Goal: Task Accomplishment & Management: Use online tool/utility

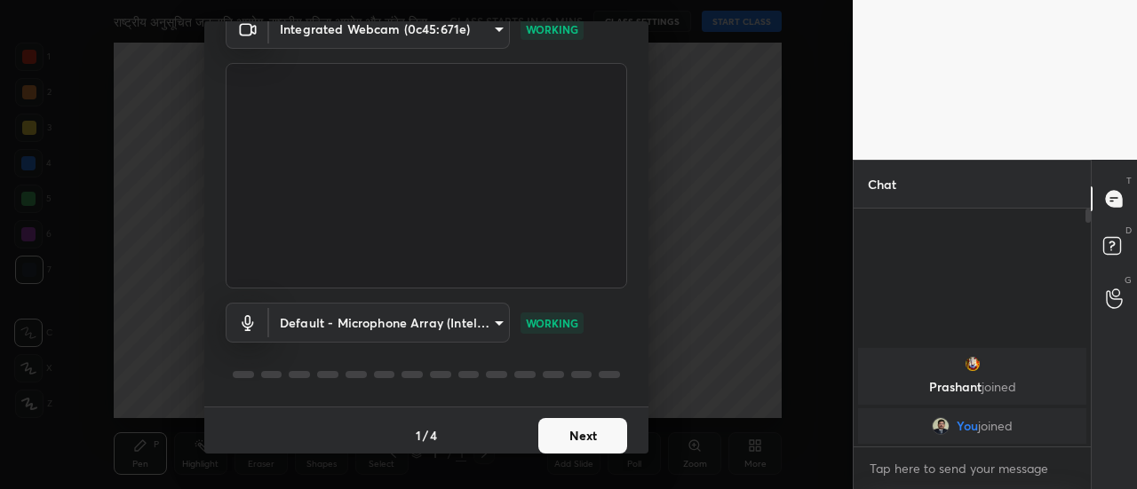
scroll to position [92, 0]
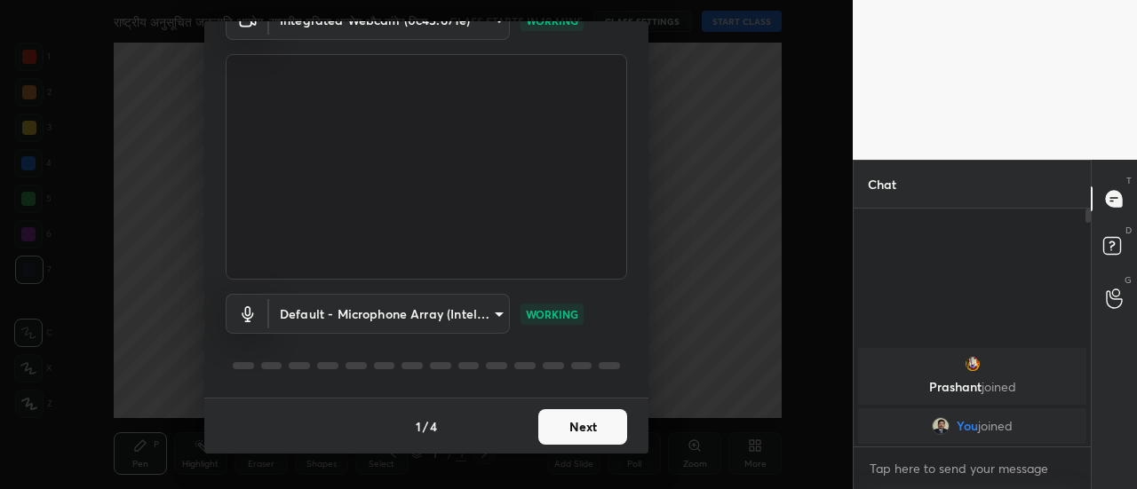
click at [592, 436] on button "Next" at bounding box center [582, 428] width 89 height 36
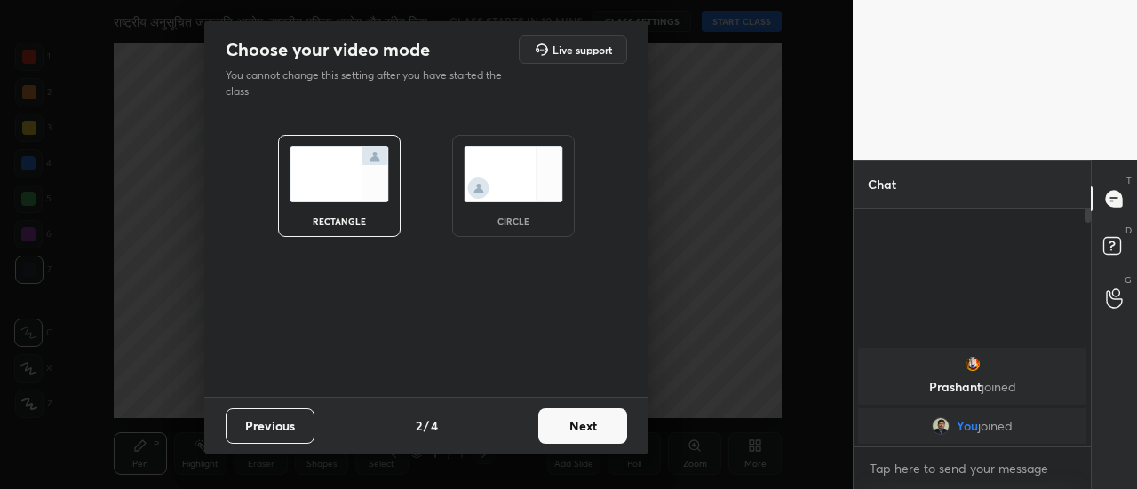
click at [592, 436] on button "Next" at bounding box center [582, 427] width 89 height 36
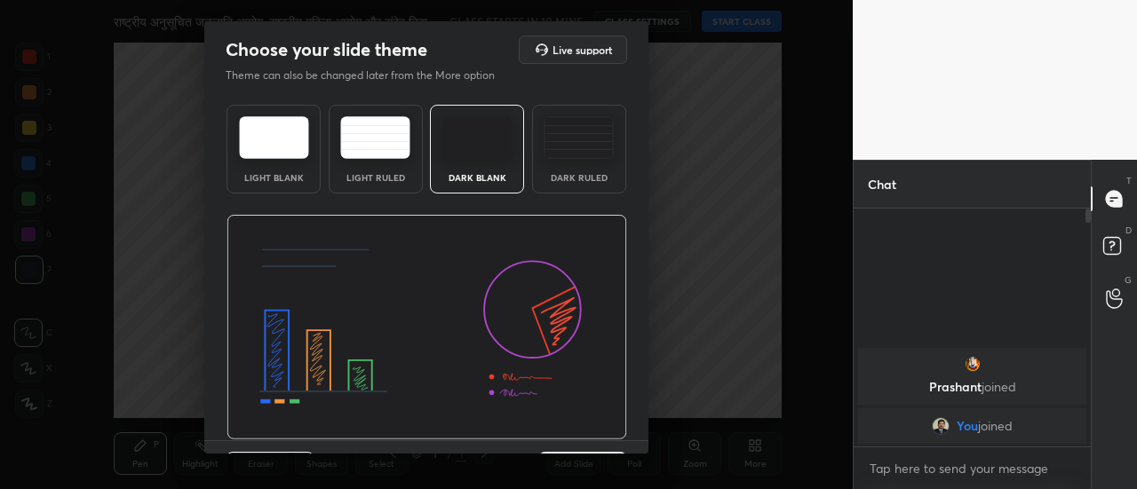
click at [641, 434] on div "Light Blank Light Ruled Dark Blank Dark Ruled" at bounding box center [426, 269] width 444 height 343
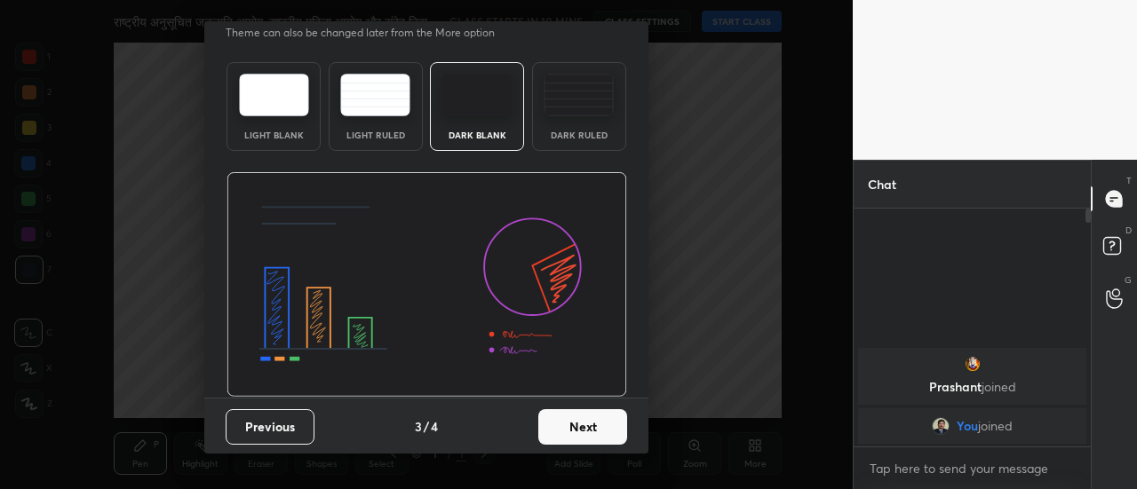
click at [605, 431] on button "Next" at bounding box center [582, 428] width 89 height 36
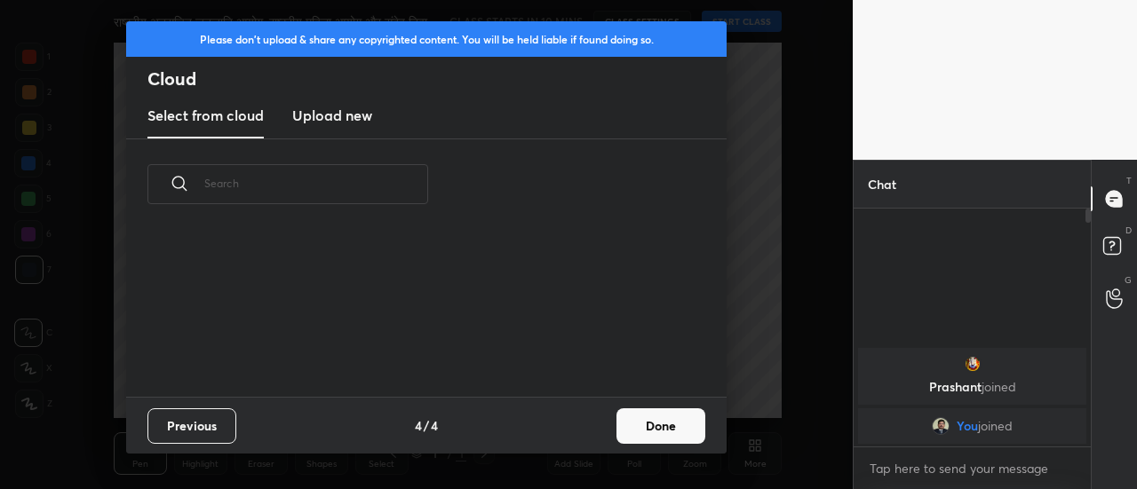
scroll to position [0, 0]
click at [650, 435] on button "Done" at bounding box center [660, 427] width 89 height 36
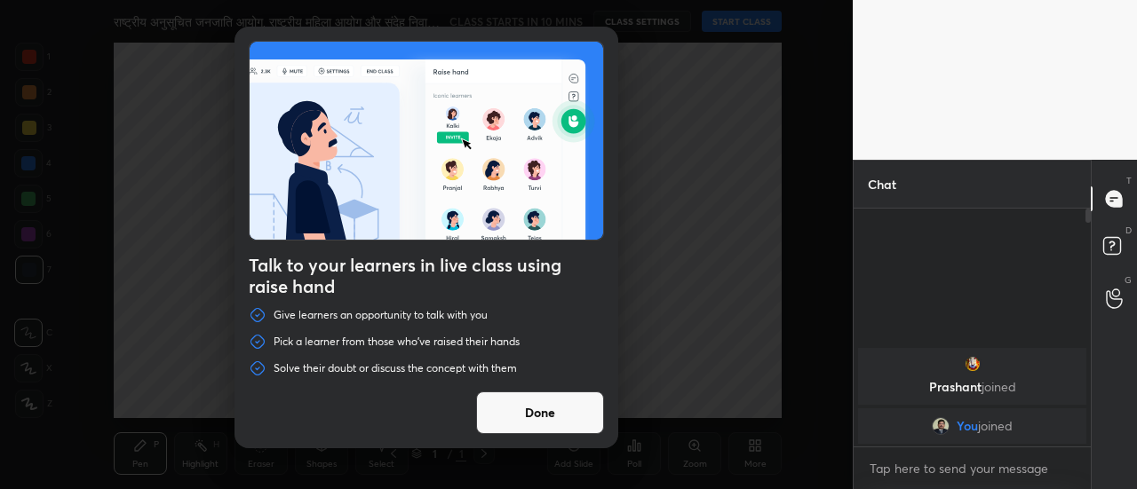
click at [573, 415] on button "Done" at bounding box center [540, 413] width 128 height 43
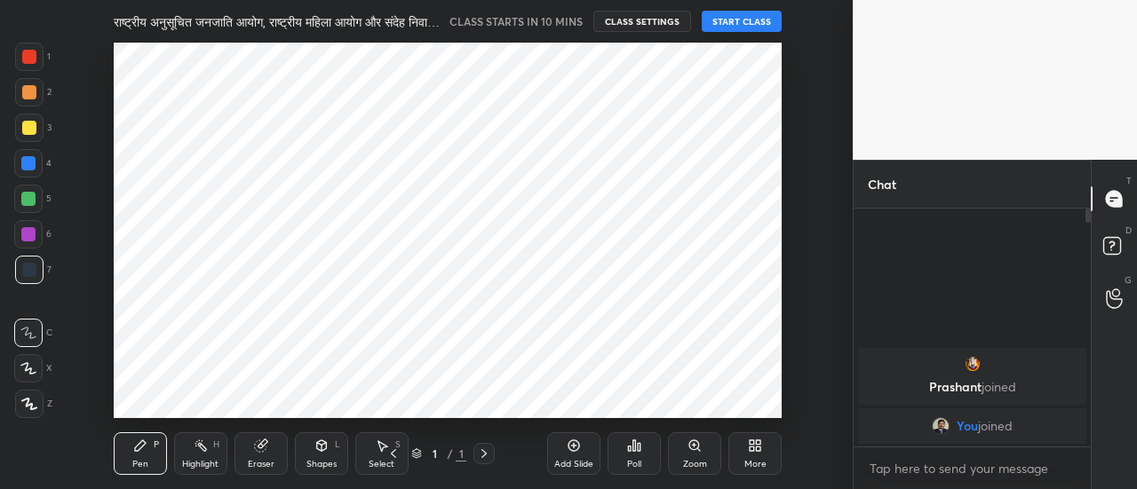
click at [583, 449] on div "Add Slide" at bounding box center [573, 454] width 53 height 43
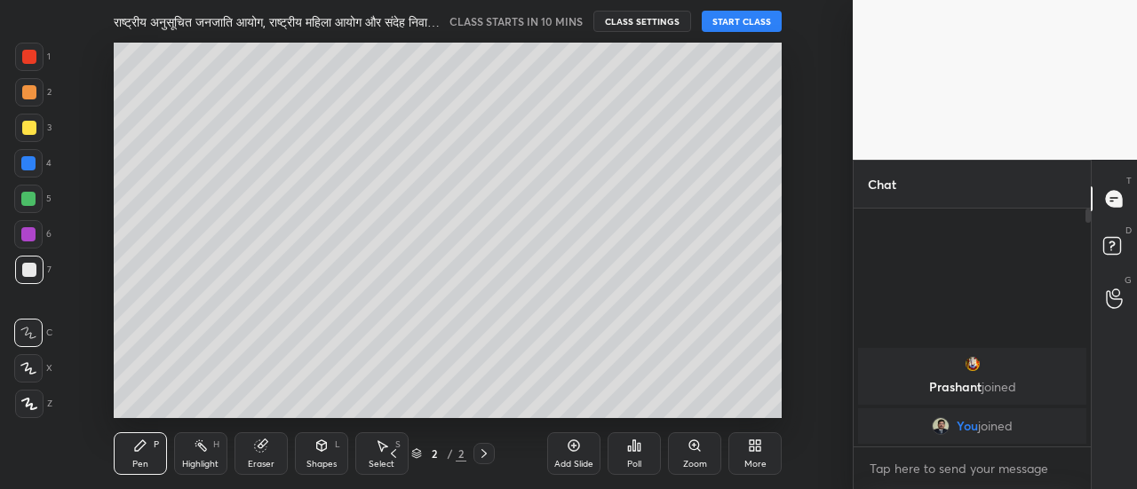
click at [583, 449] on div "Add Slide" at bounding box center [573, 454] width 53 height 43
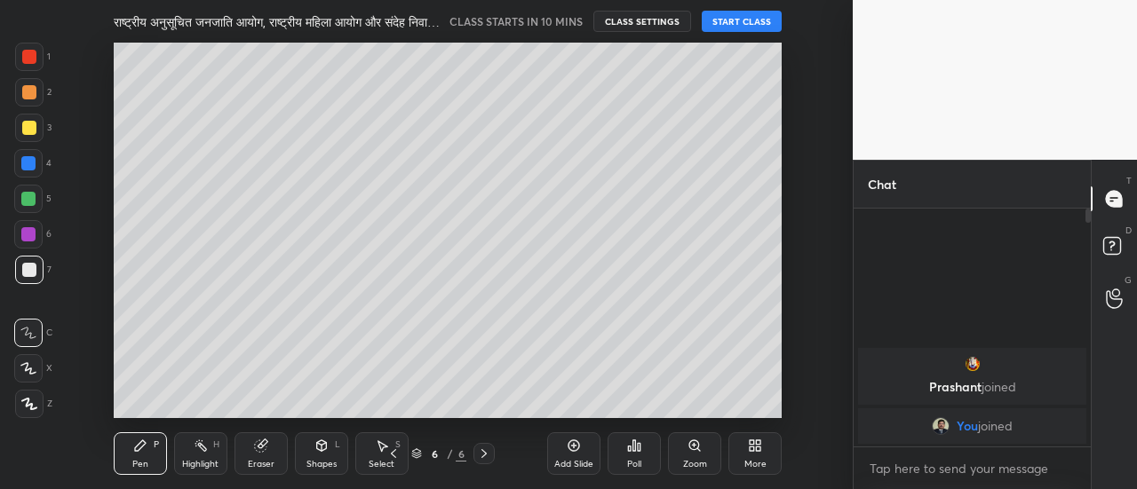
click at [583, 449] on div "Add Slide" at bounding box center [573, 454] width 53 height 43
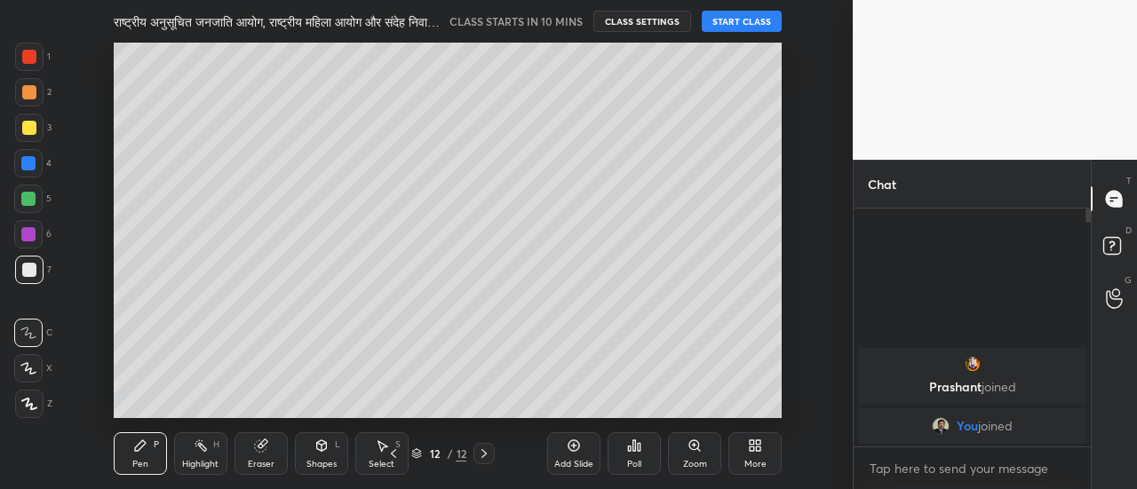
click at [583, 449] on div "Add Slide" at bounding box center [573, 454] width 53 height 43
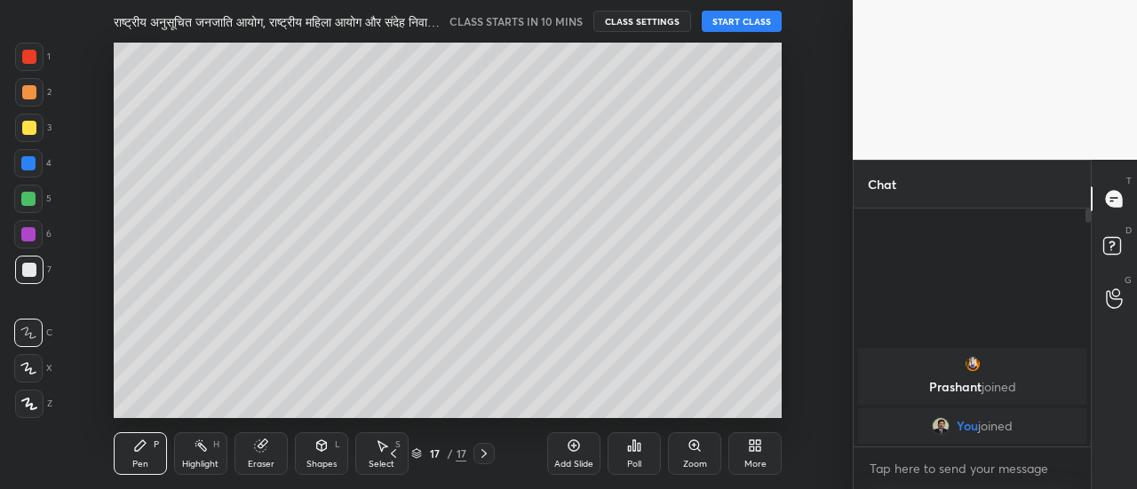
click at [583, 449] on div "Add Slide" at bounding box center [573, 454] width 53 height 43
click at [393, 451] on icon at bounding box center [393, 454] width 14 height 14
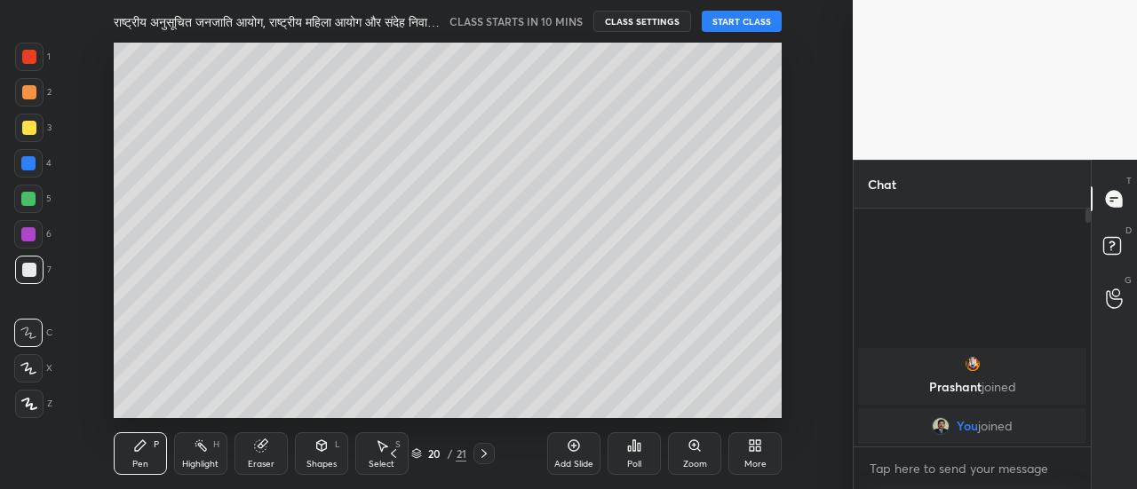
click at [393, 451] on icon at bounding box center [393, 454] width 14 height 14
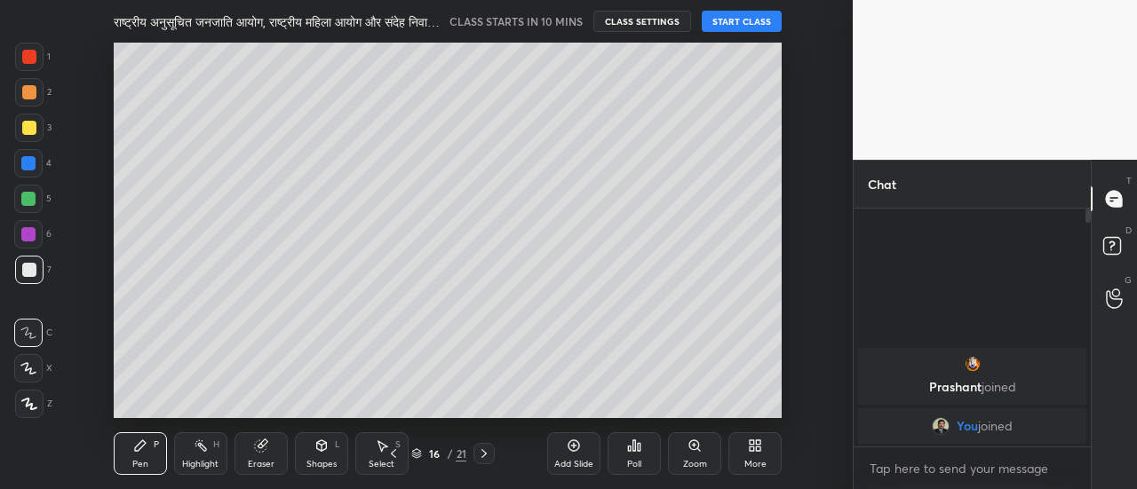
click at [393, 451] on icon at bounding box center [393, 454] width 14 height 14
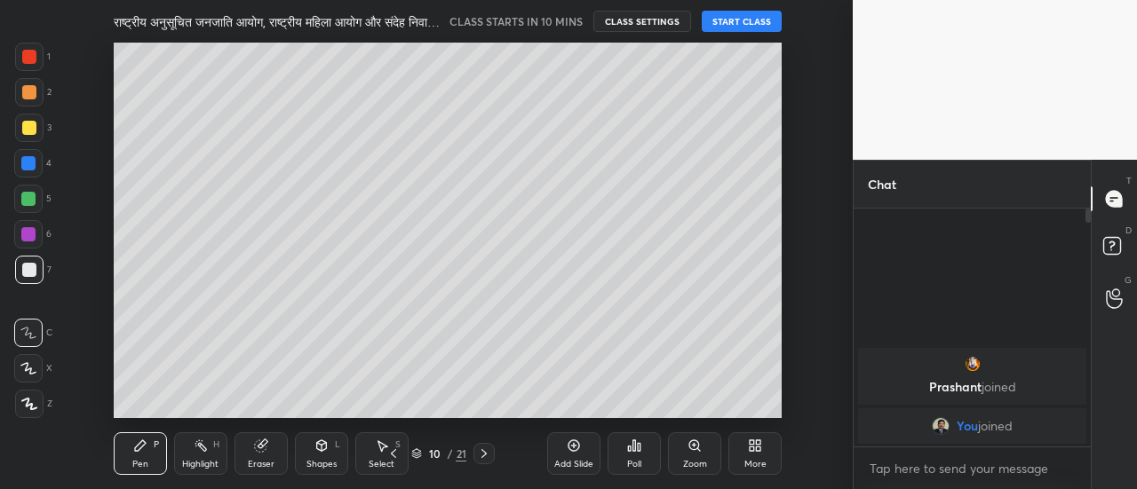
click at [393, 451] on icon at bounding box center [393, 454] width 14 height 14
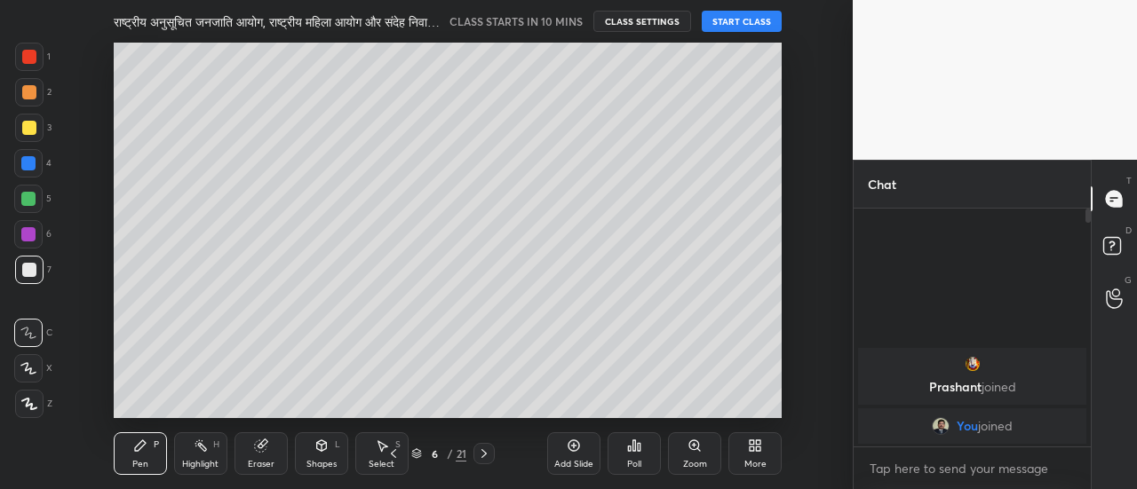
click at [393, 451] on icon at bounding box center [393, 454] width 14 height 14
click at [39, 399] on div at bounding box center [29, 404] width 28 height 28
click at [32, 129] on div at bounding box center [29, 128] width 14 height 14
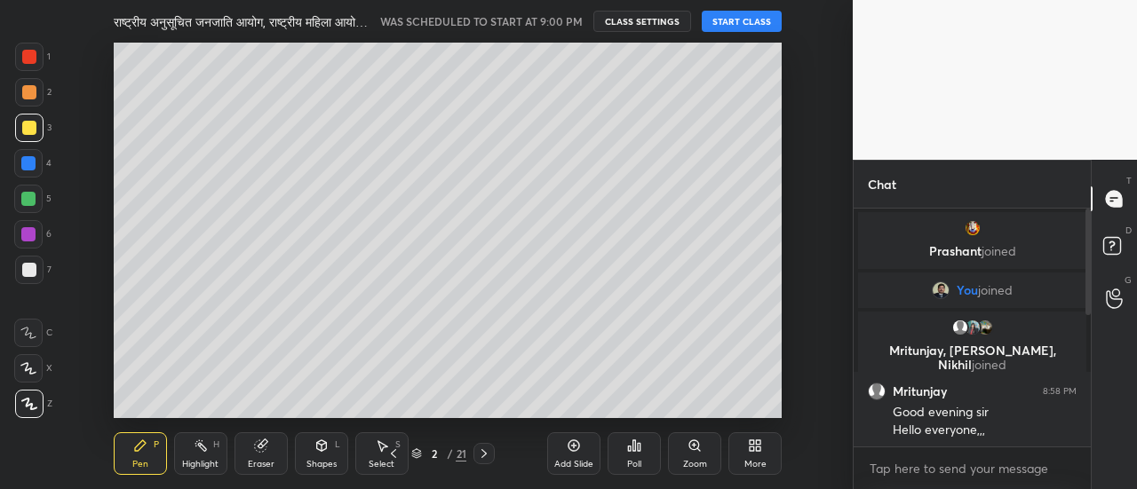
click at [741, 25] on button "START CLASS" at bounding box center [742, 21] width 80 height 21
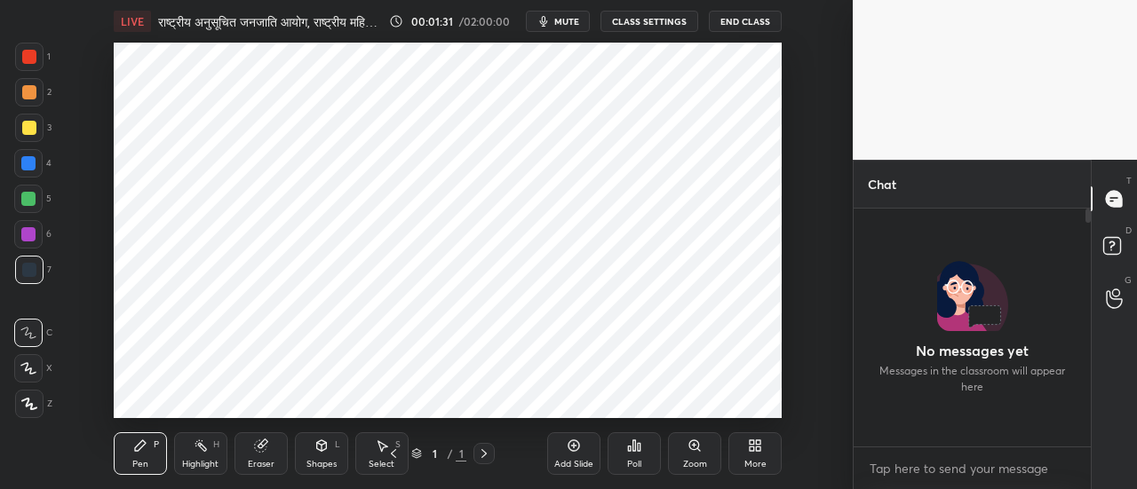
scroll to position [233, 232]
click at [576, 449] on icon at bounding box center [574, 446] width 14 height 14
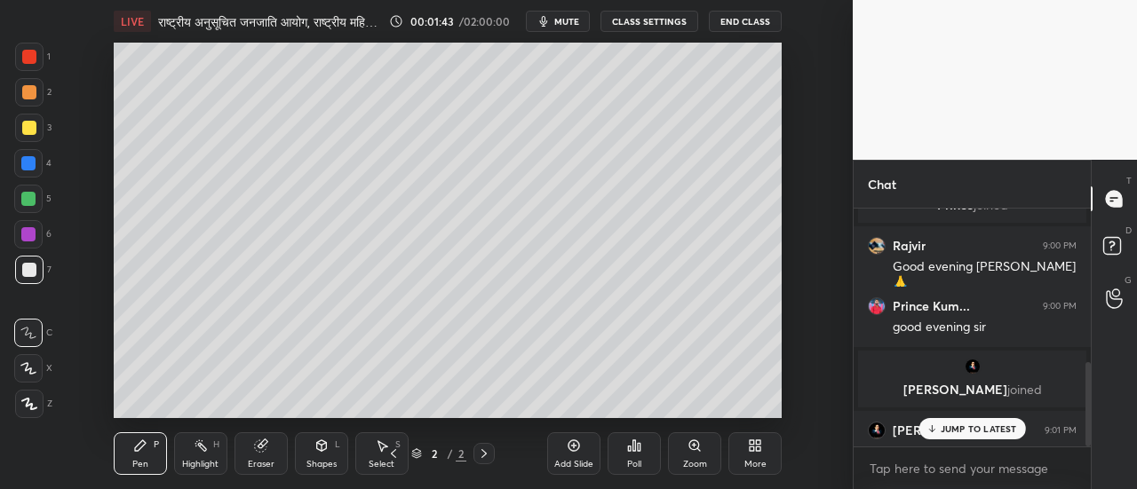
scroll to position [435, 0]
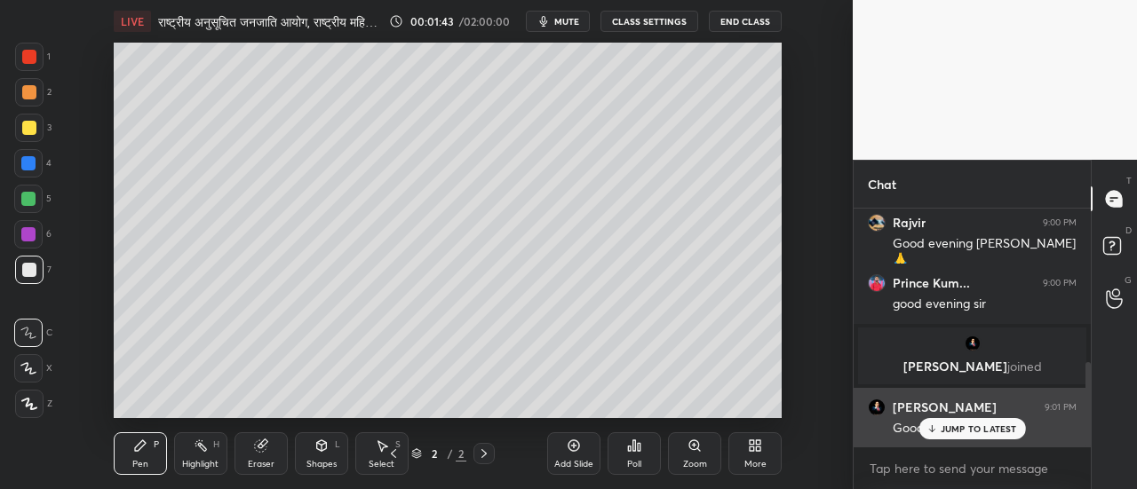
click at [959, 429] on p "JUMP TO LATEST" at bounding box center [979, 429] width 76 height 11
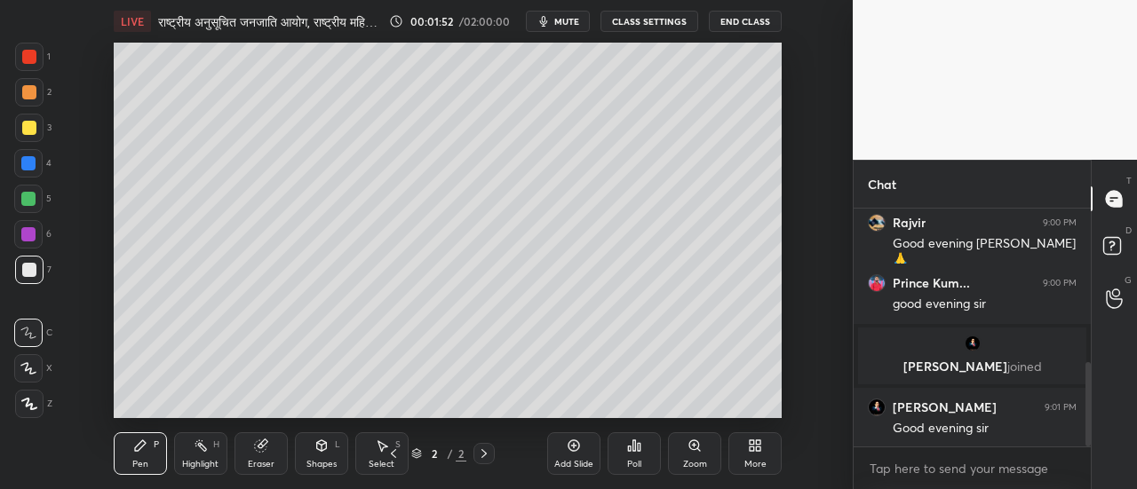
scroll to position [496, 0]
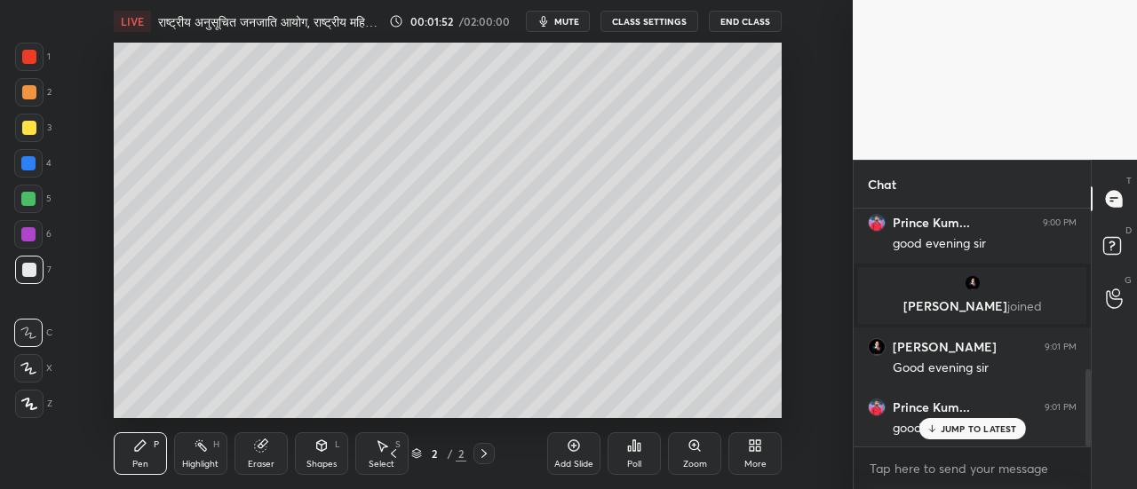
click at [262, 456] on div "Eraser" at bounding box center [261, 454] width 53 height 43
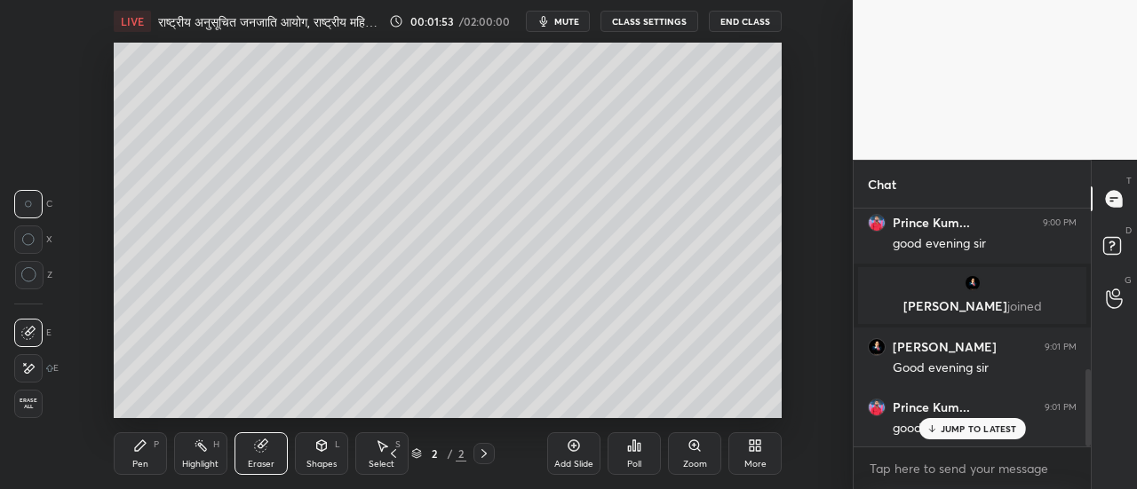
click at [30, 372] on icon at bounding box center [28, 369] width 14 height 15
click at [140, 458] on div "Pen P" at bounding box center [140, 454] width 53 height 43
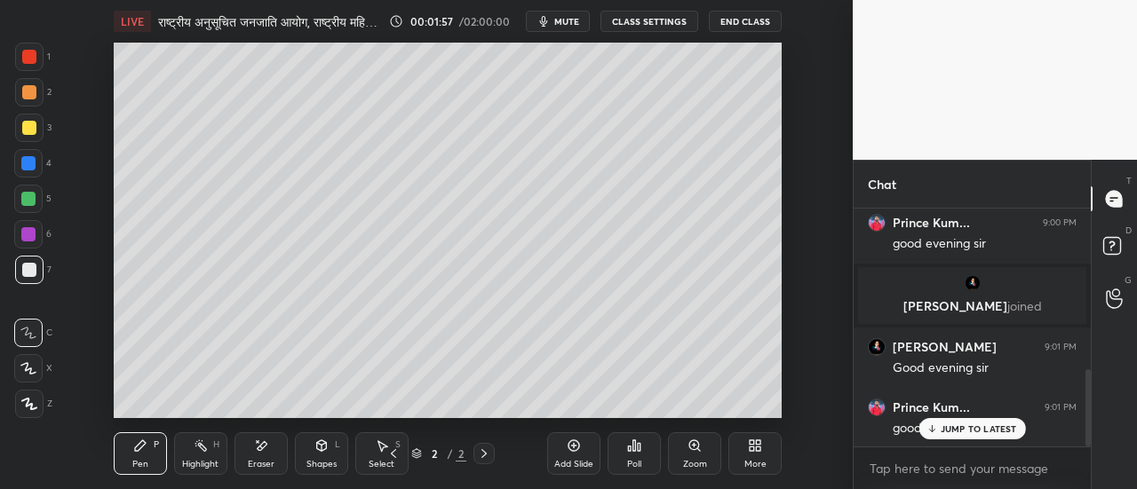
click at [30, 133] on div at bounding box center [29, 128] width 14 height 14
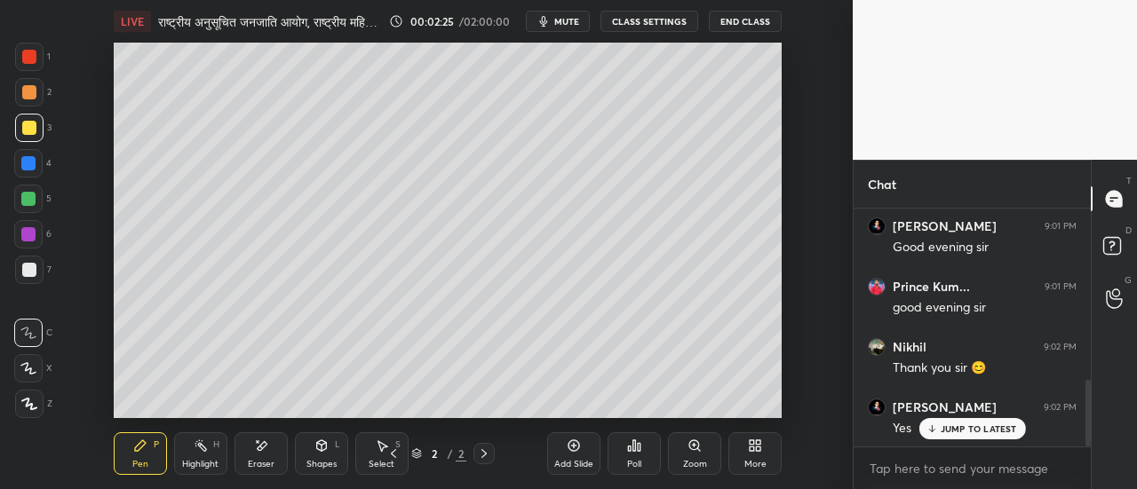
scroll to position [680, 0]
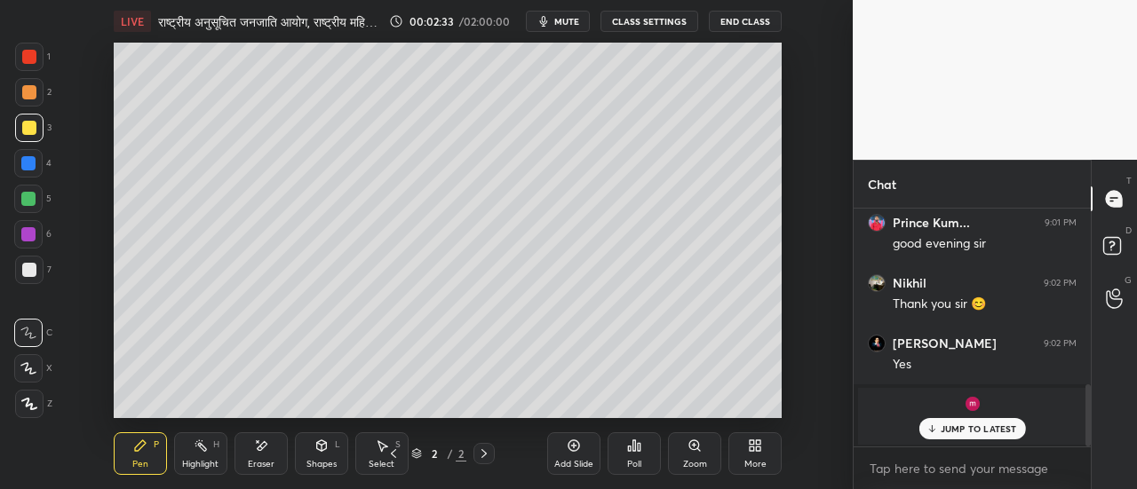
click at [963, 427] on p "JUMP TO LATEST" at bounding box center [979, 429] width 76 height 11
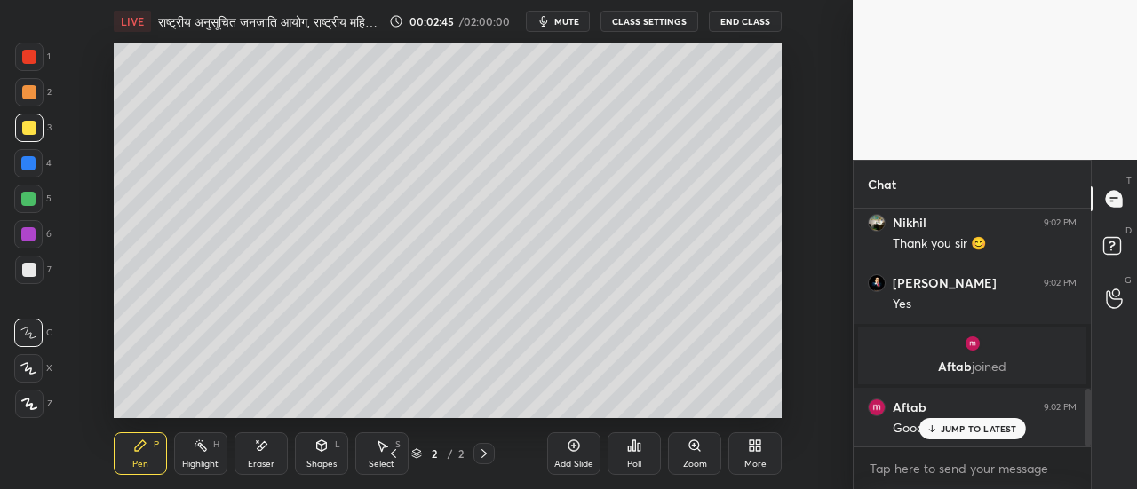
scroll to position [801, 0]
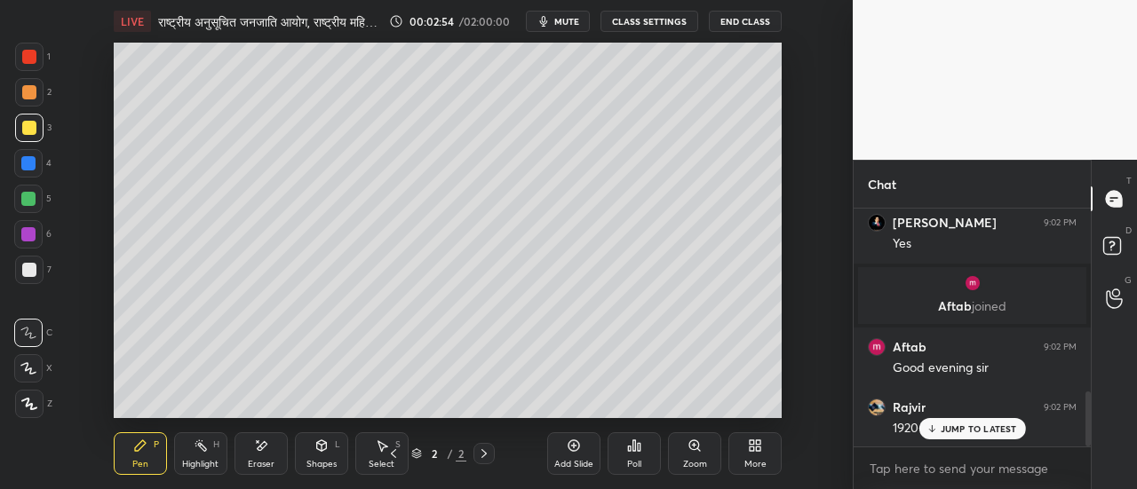
click at [33, 402] on icon at bounding box center [29, 404] width 16 height 12
click at [963, 432] on p "JUMP TO LATEST" at bounding box center [979, 429] width 76 height 11
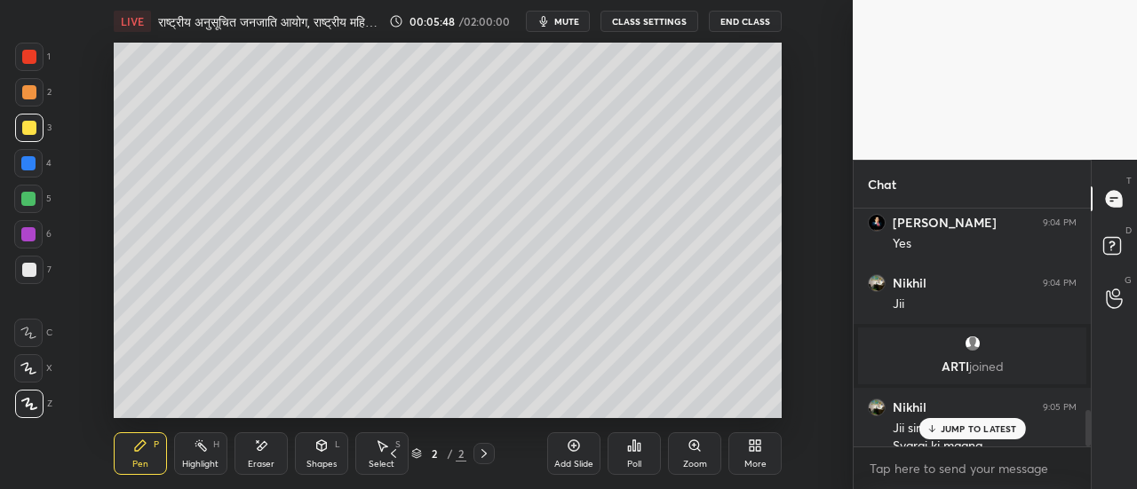
scroll to position [1309, 0]
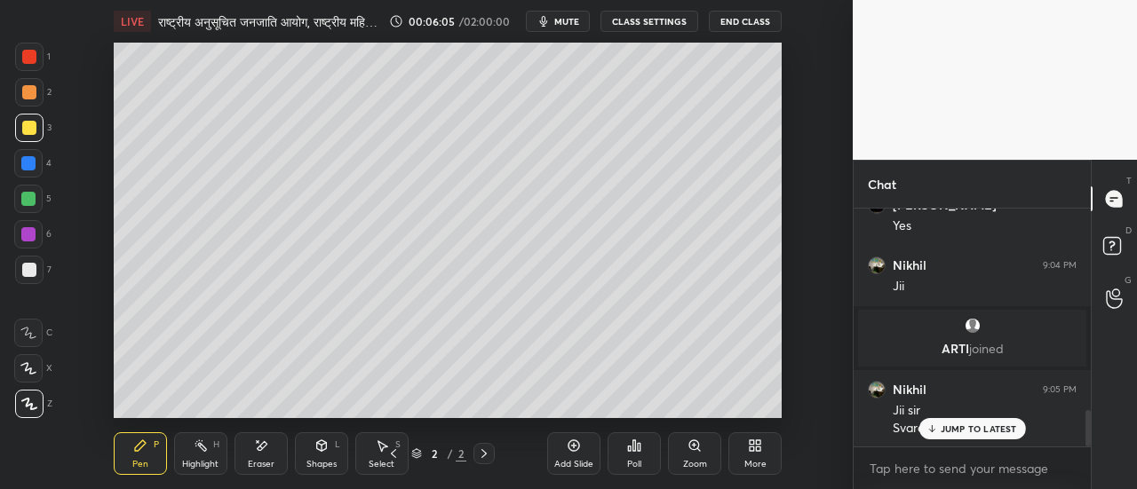
click at [32, 95] on div at bounding box center [29, 92] width 14 height 14
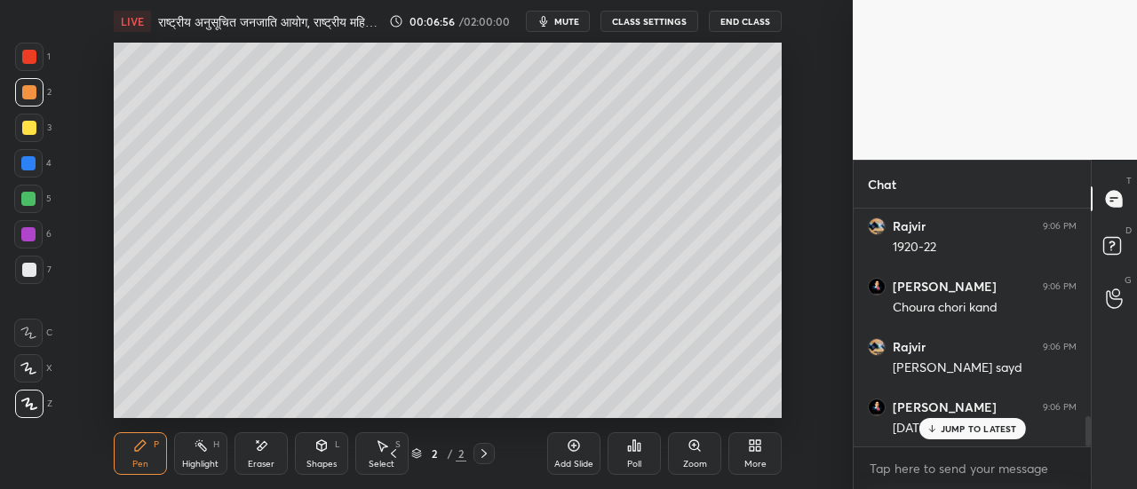
scroll to position [1672, 0]
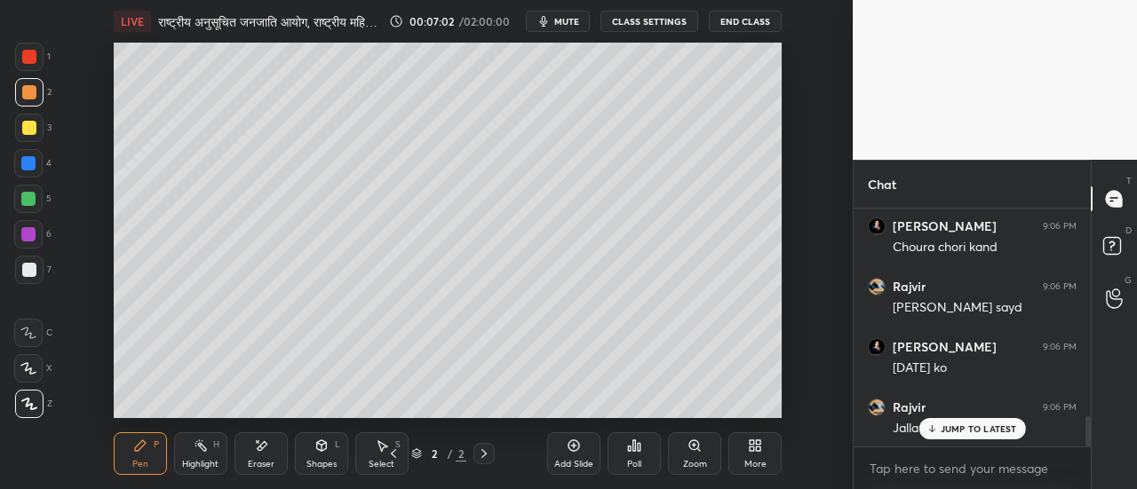
click at [35, 170] on div at bounding box center [28, 163] width 28 height 28
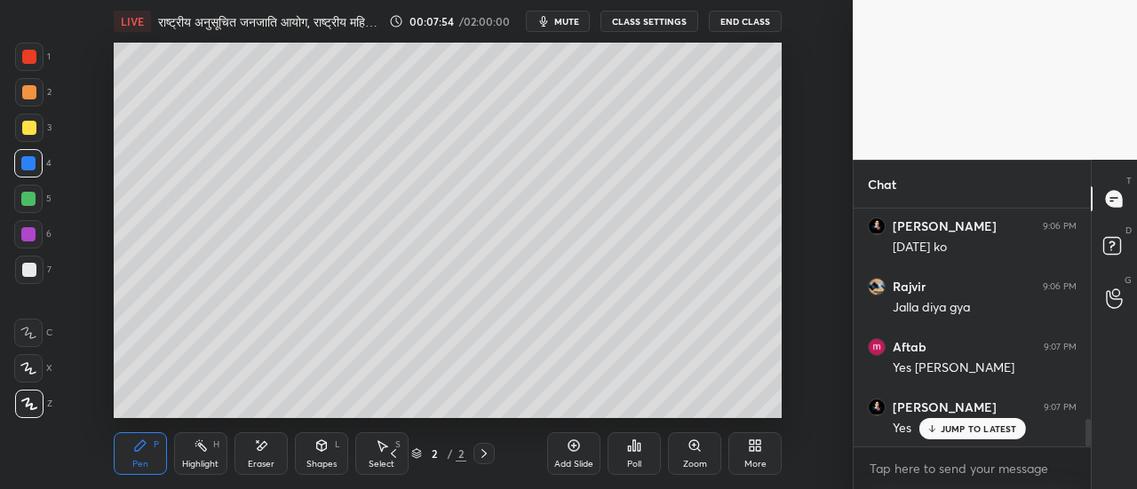
scroll to position [1853, 0]
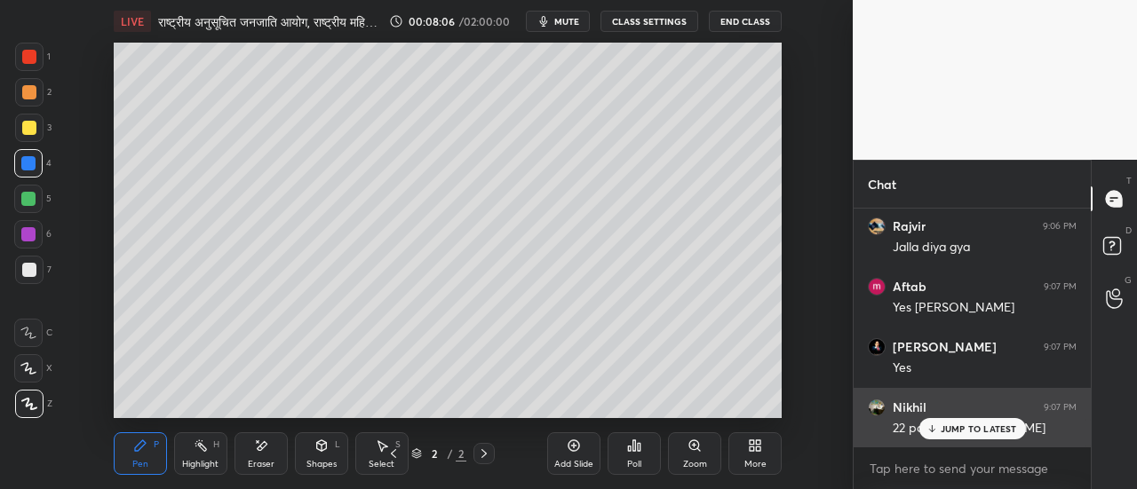
click at [956, 433] on p "JUMP TO LATEST" at bounding box center [979, 429] width 76 height 11
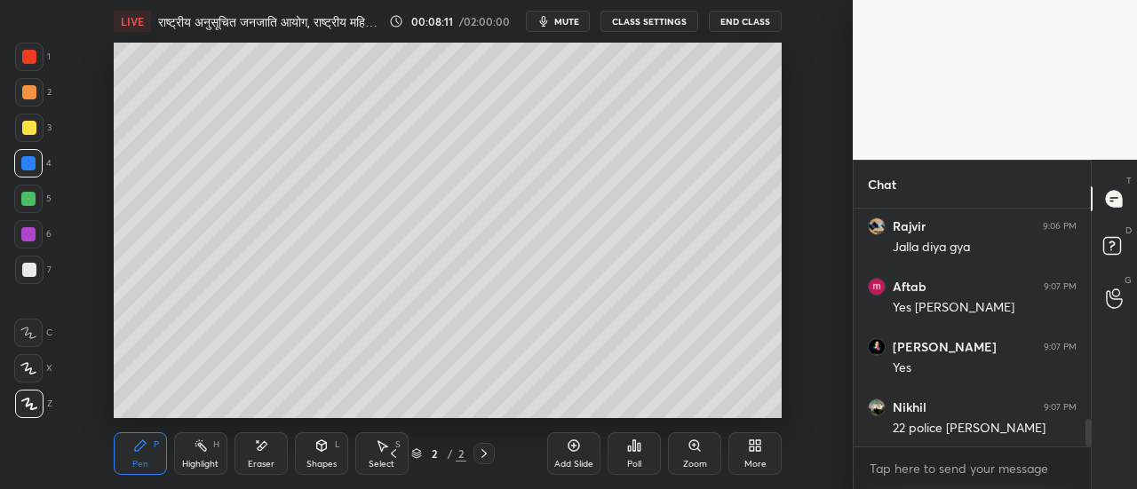
click at [576, 449] on icon at bounding box center [574, 446] width 14 height 14
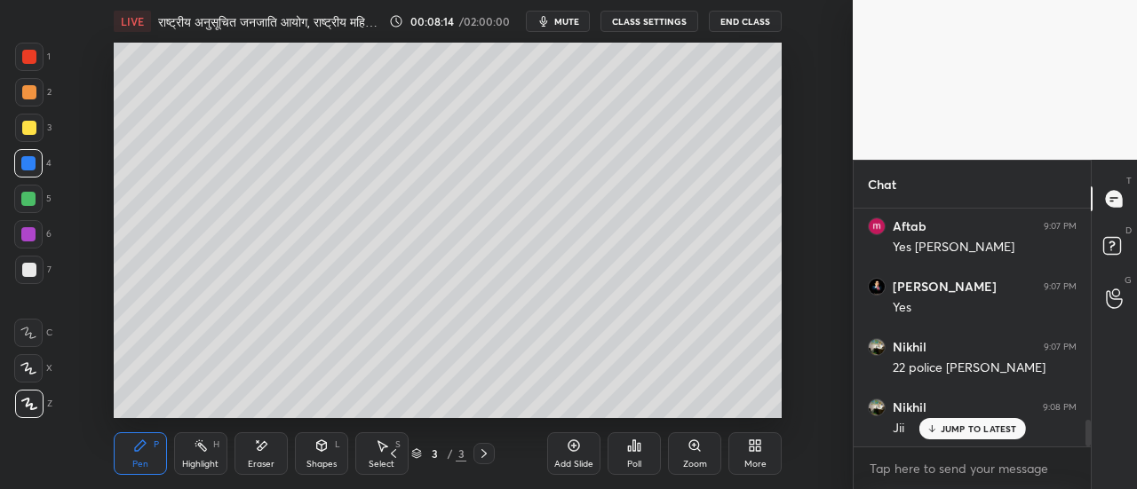
click at [34, 131] on div at bounding box center [29, 128] width 14 height 14
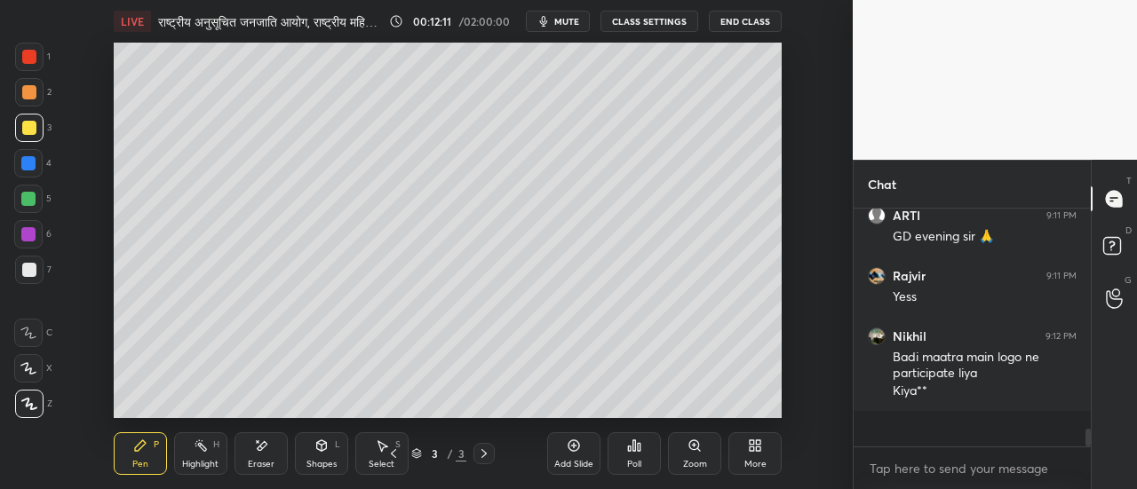
scroll to position [2422, 0]
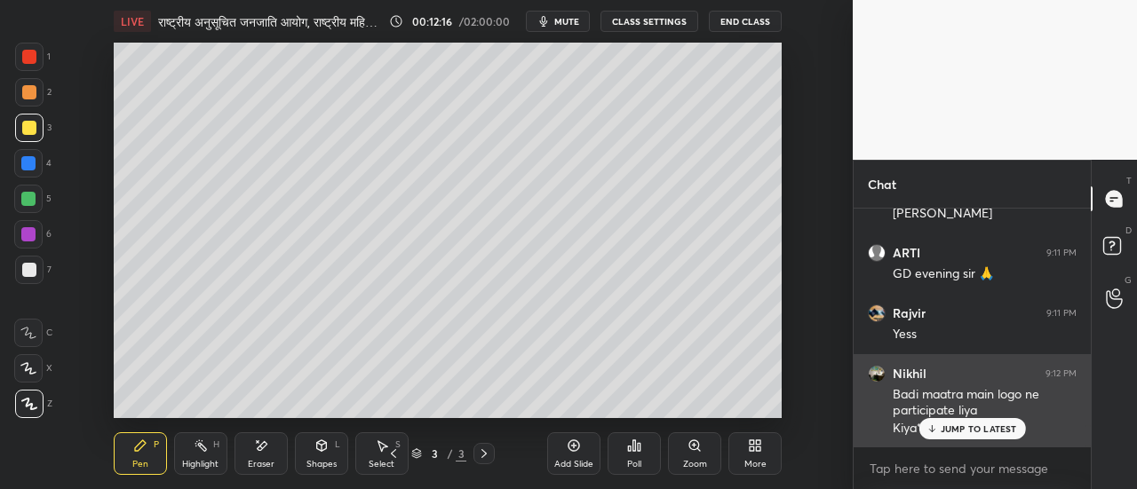
click at [942, 425] on p "JUMP TO LATEST" at bounding box center [979, 429] width 76 height 11
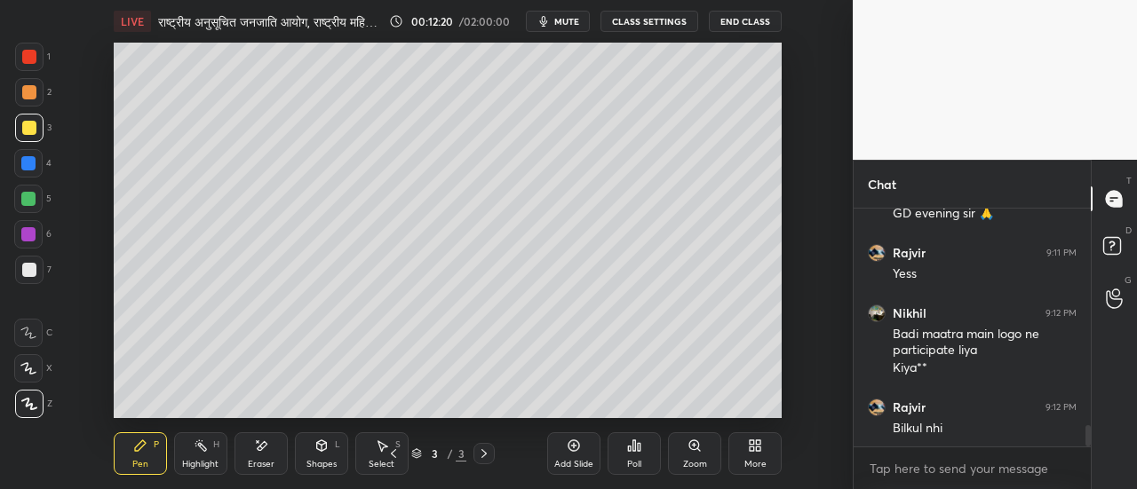
scroll to position [2542, 0]
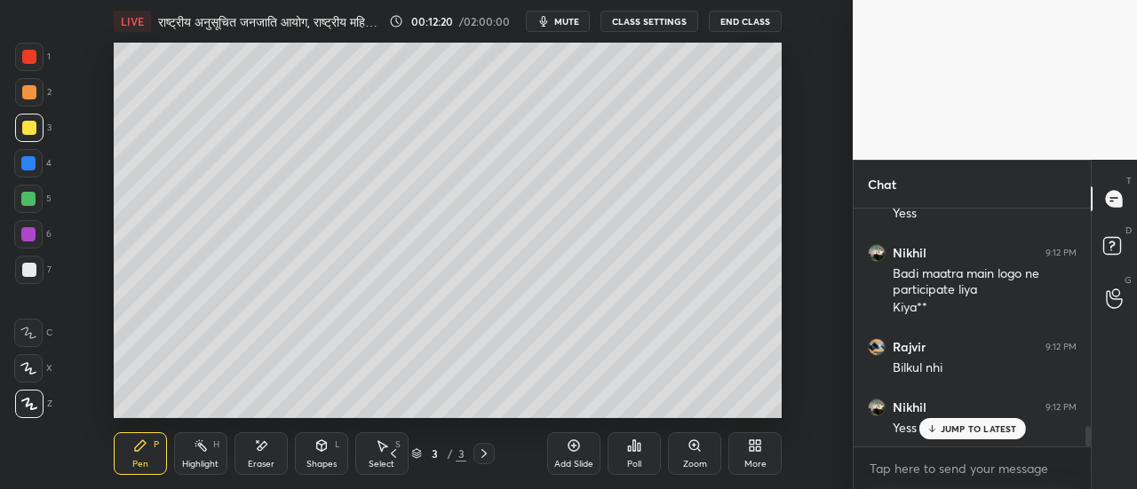
click at [954, 424] on p "JUMP TO LATEST" at bounding box center [979, 429] width 76 height 11
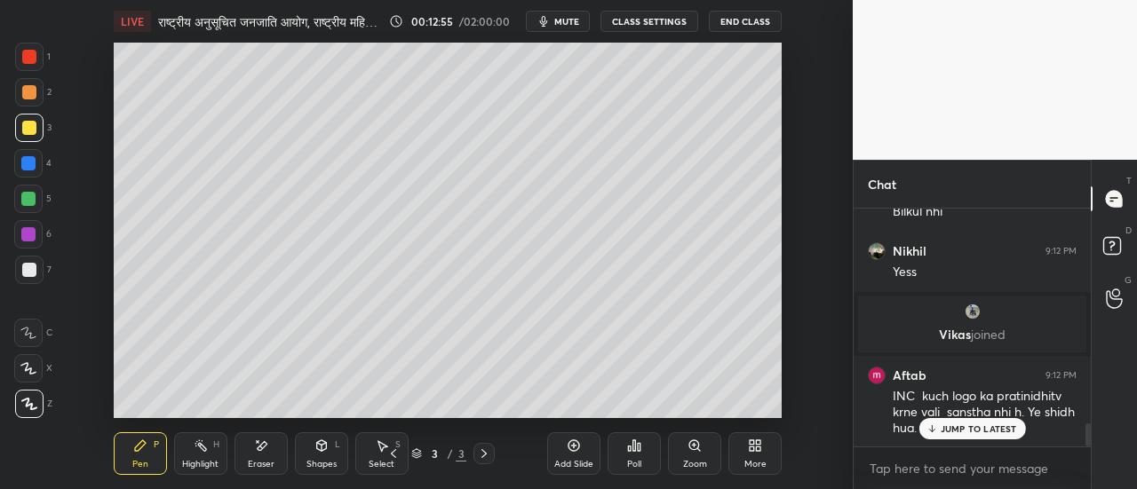
scroll to position [2224, 0]
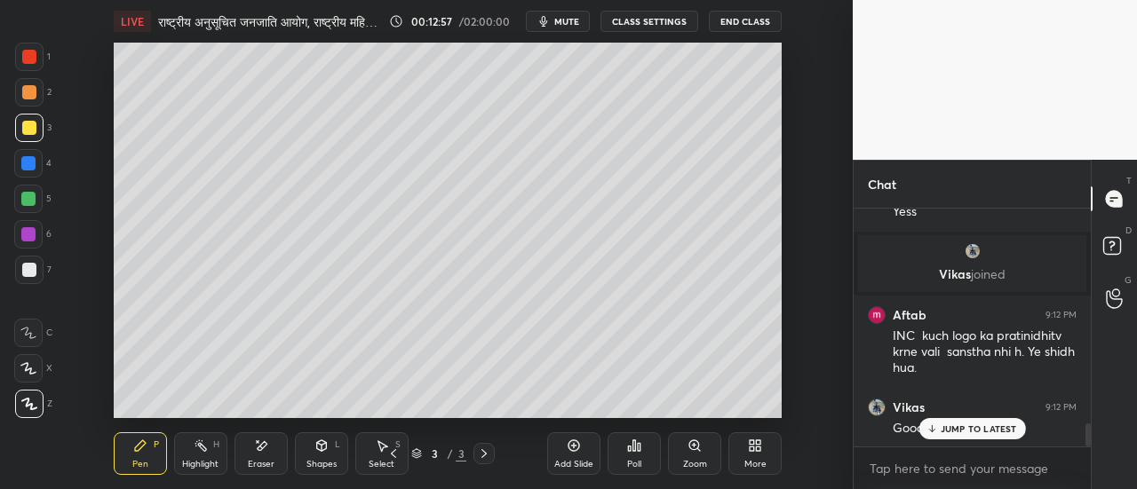
click at [957, 426] on p "JUMP TO LATEST" at bounding box center [979, 429] width 76 height 11
click at [28, 274] on div at bounding box center [29, 270] width 14 height 14
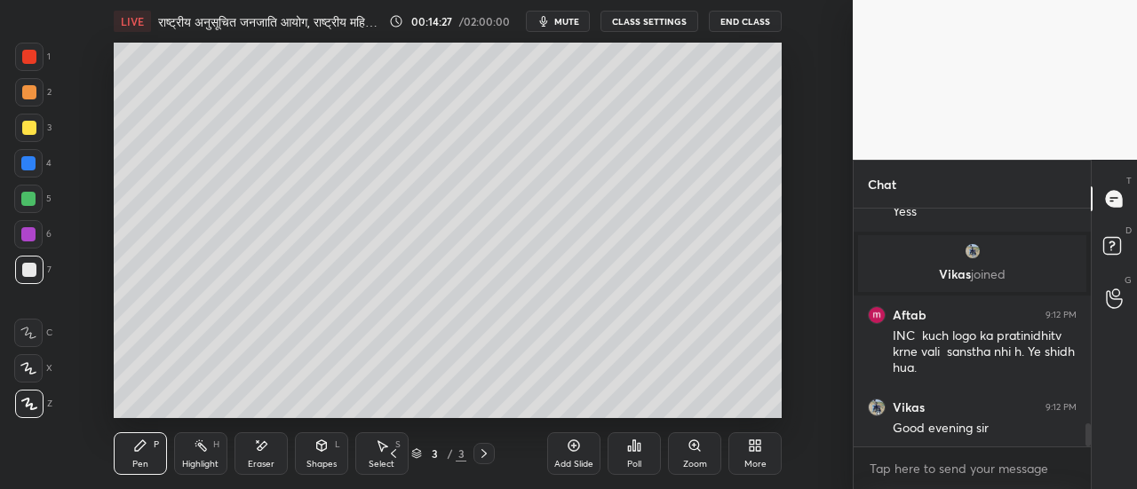
click at [37, 94] on div at bounding box center [29, 92] width 28 height 28
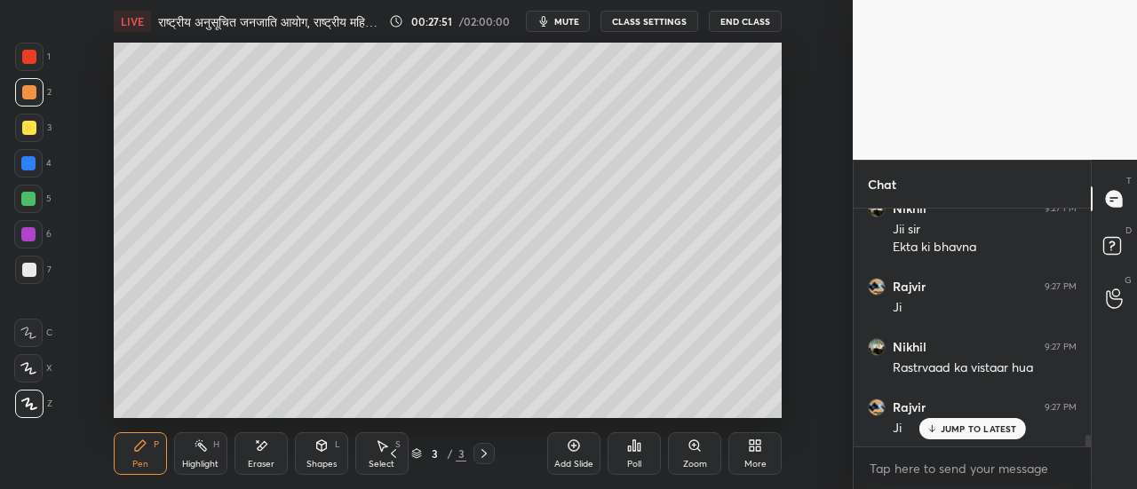
scroll to position [4829, 0]
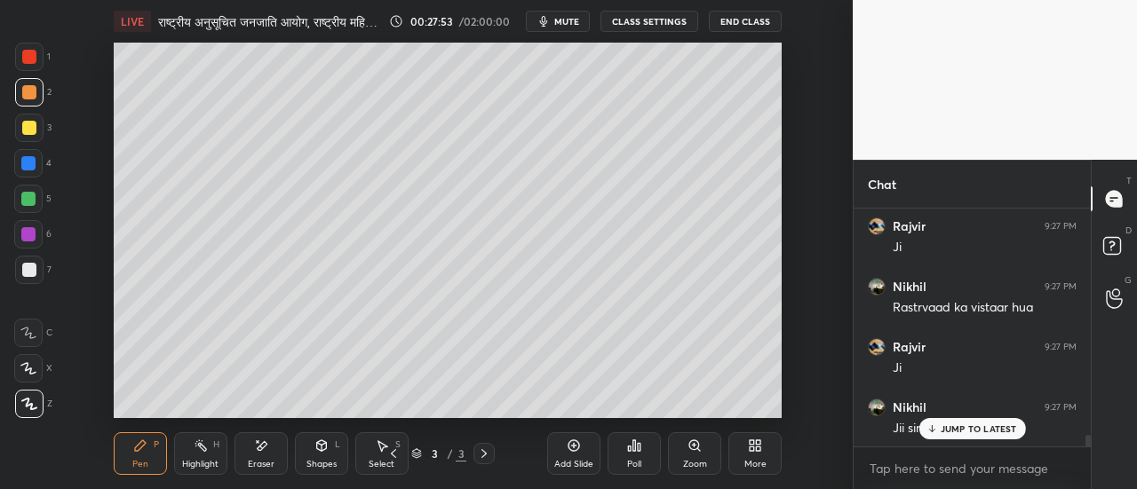
click at [577, 449] on icon at bounding box center [575, 447] width 12 height 12
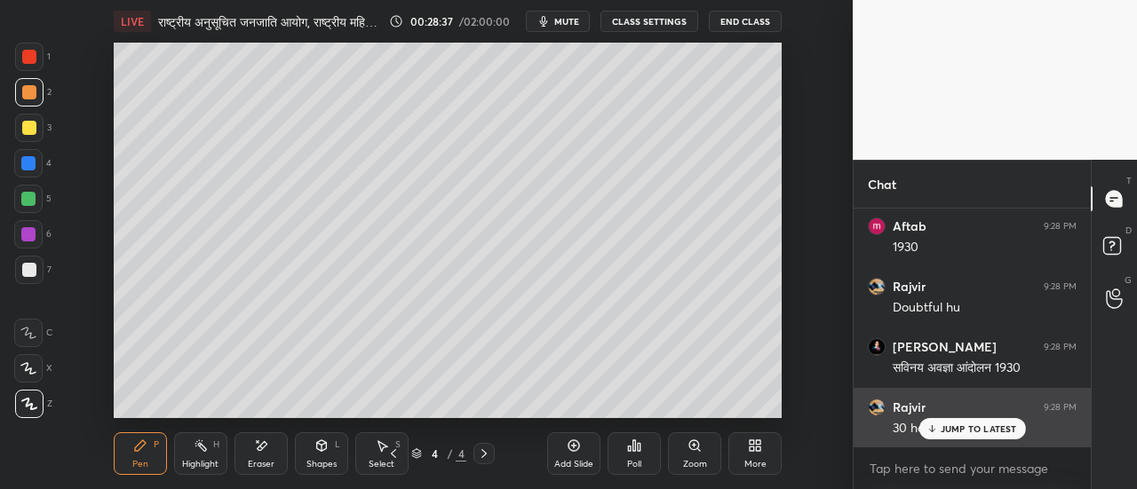
click at [971, 425] on p "JUMP TO LATEST" at bounding box center [979, 429] width 76 height 11
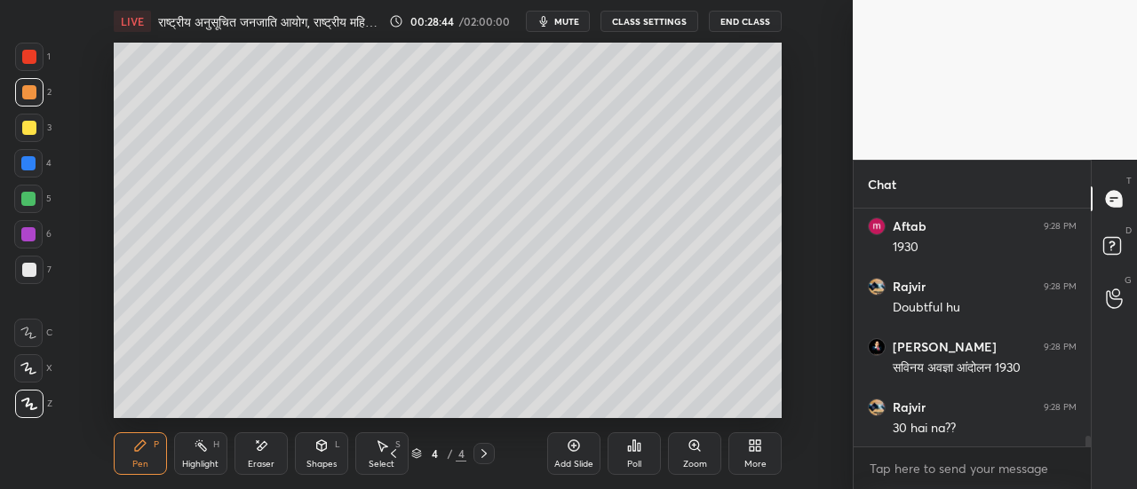
scroll to position [5270, 0]
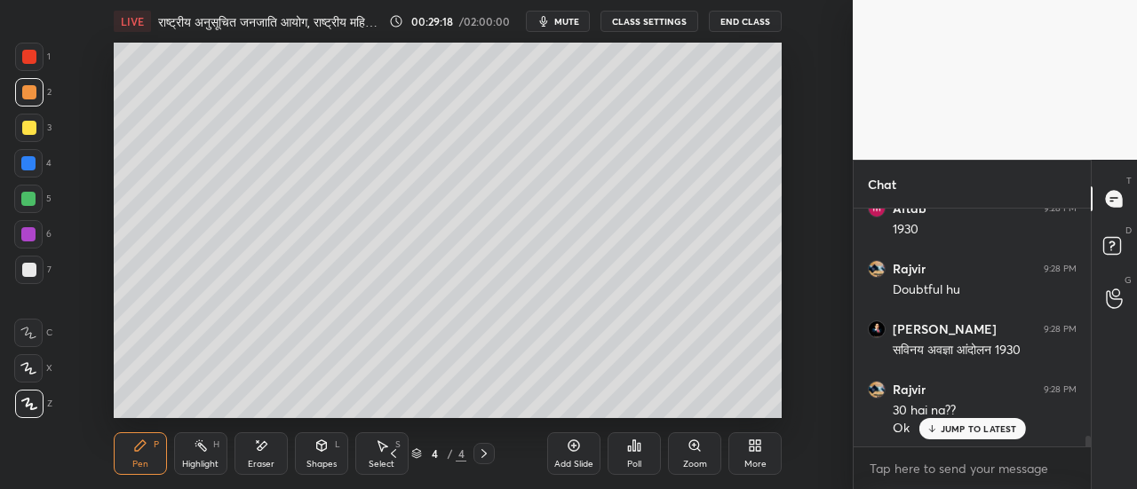
click at [28, 131] on div at bounding box center [29, 128] width 14 height 14
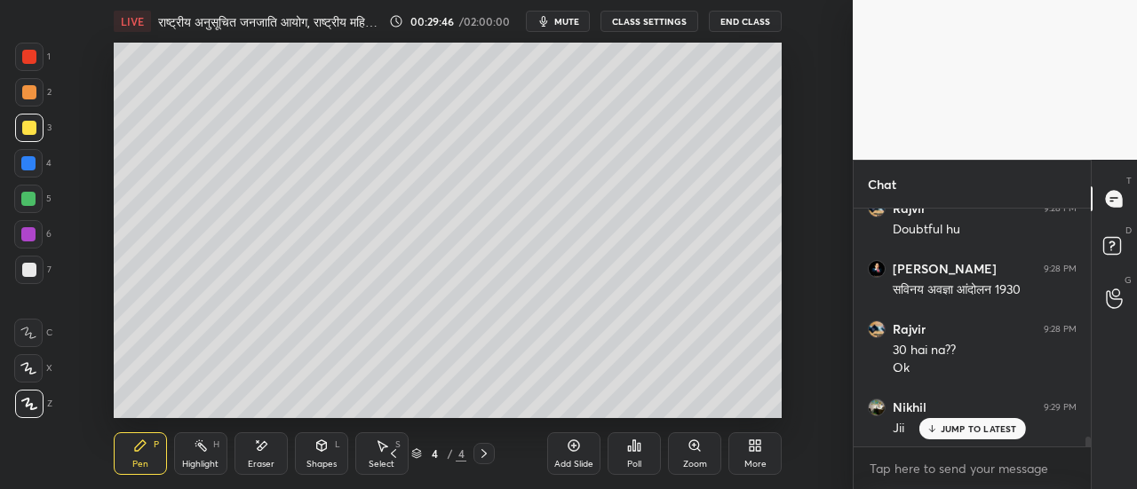
scroll to position [5390, 0]
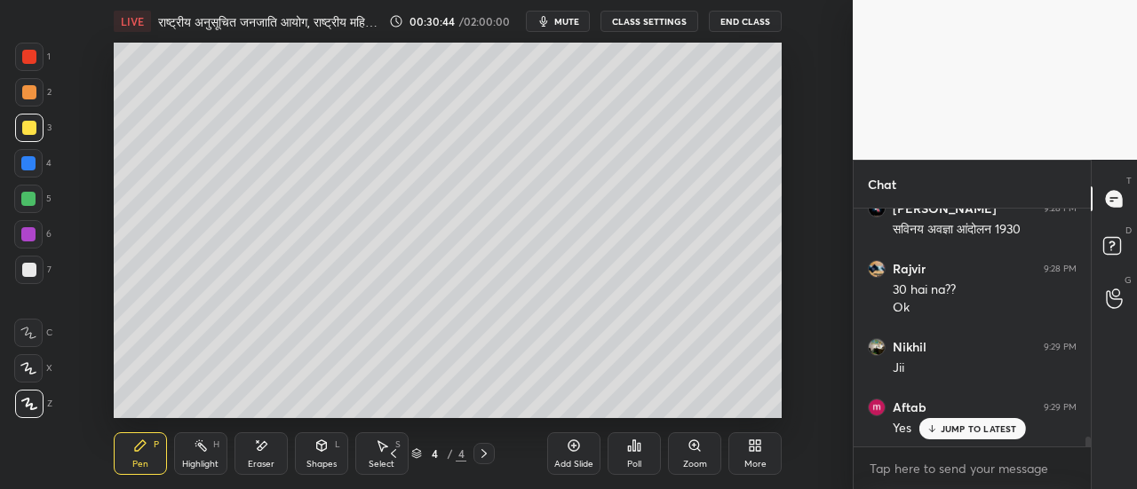
click at [32, 270] on div at bounding box center [29, 270] width 14 height 14
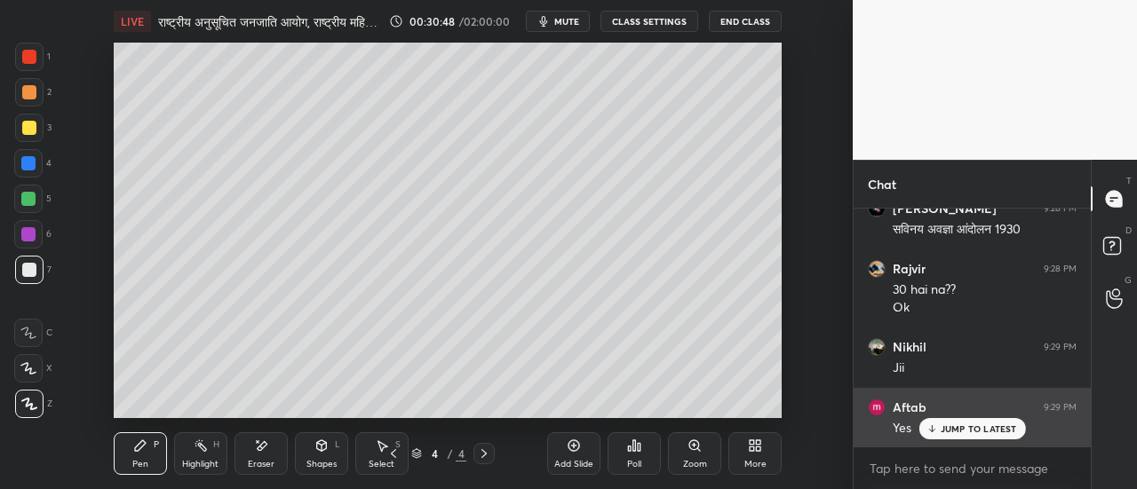
click at [968, 428] on p "JUMP TO LATEST" at bounding box center [979, 429] width 76 height 11
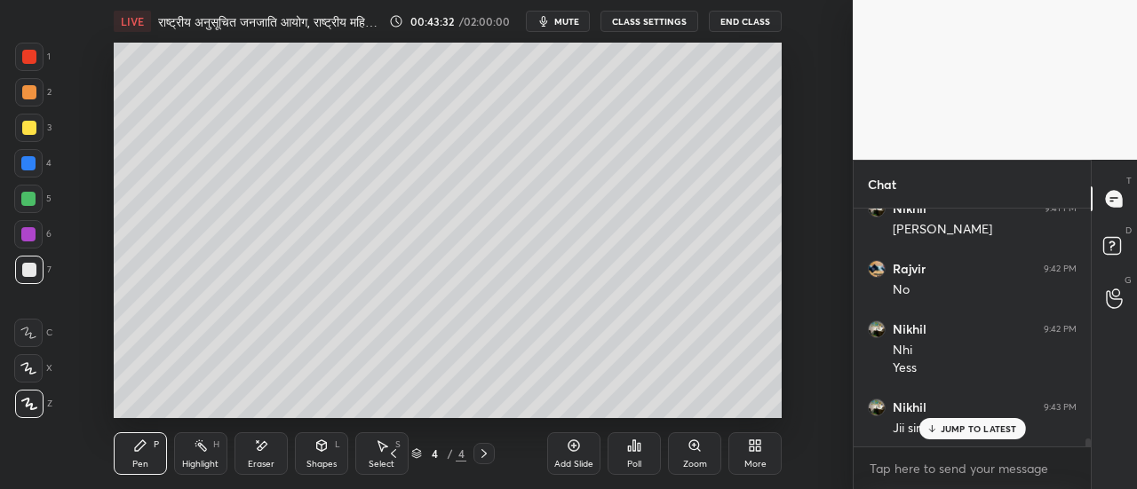
scroll to position [7030, 0]
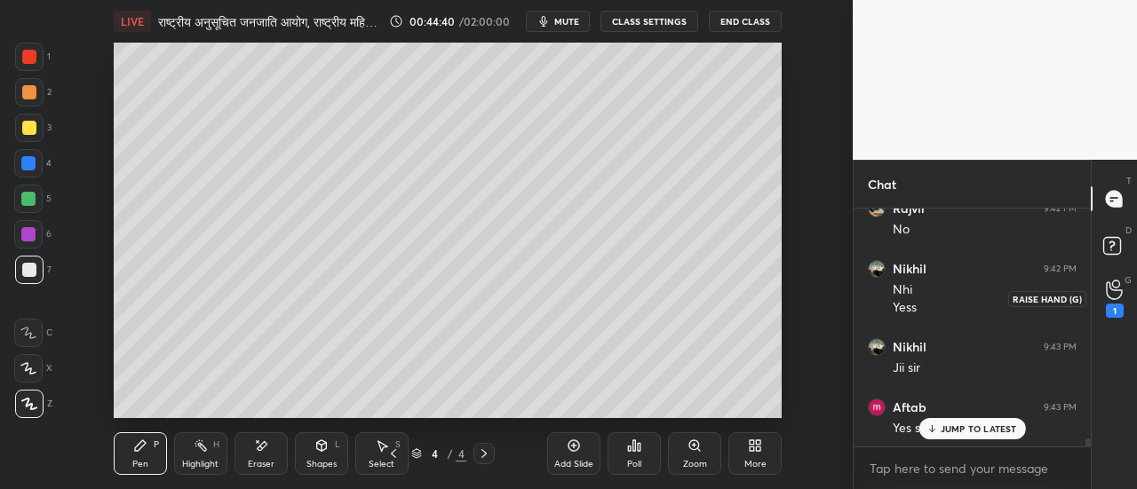
click at [1109, 294] on icon at bounding box center [1114, 290] width 17 height 20
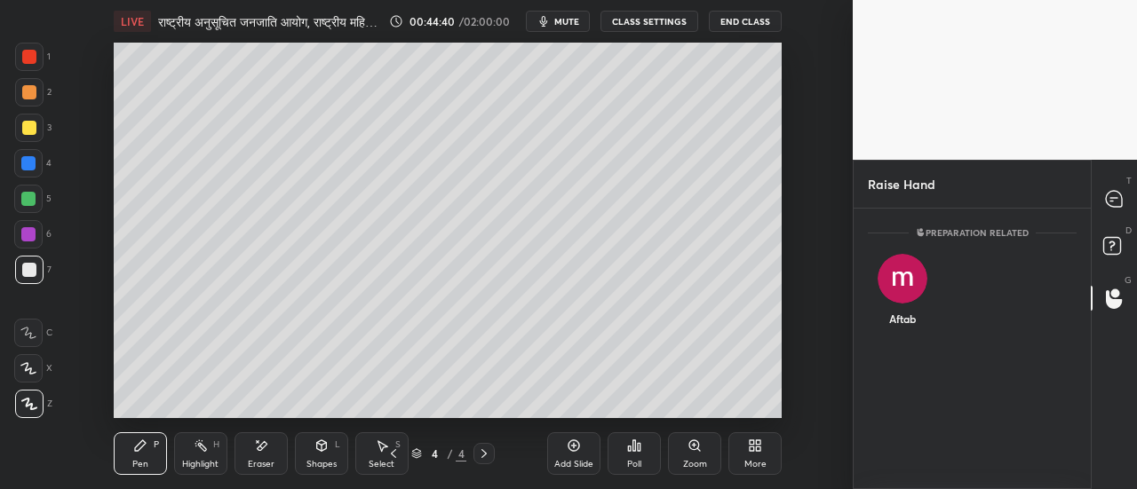
scroll to position [6, 5]
click at [1109, 208] on icon at bounding box center [1114, 199] width 19 height 19
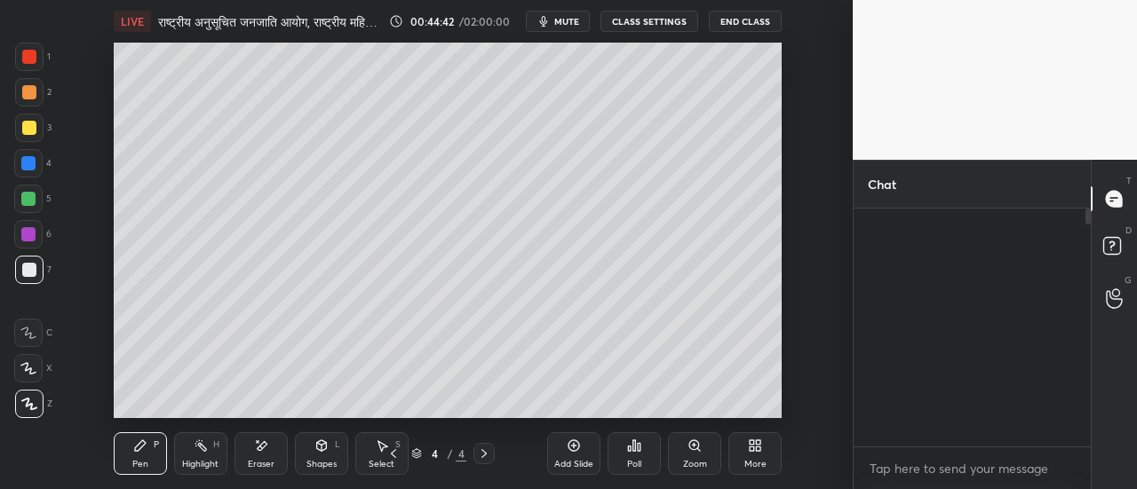
scroll to position [233, 232]
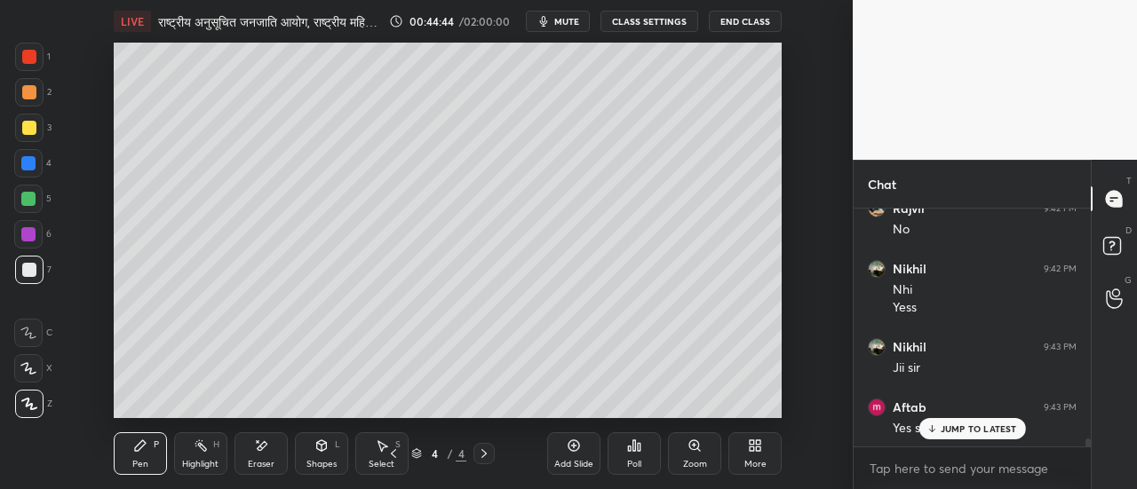
click at [571, 449] on icon at bounding box center [574, 446] width 14 height 14
click at [32, 132] on div at bounding box center [29, 128] width 14 height 14
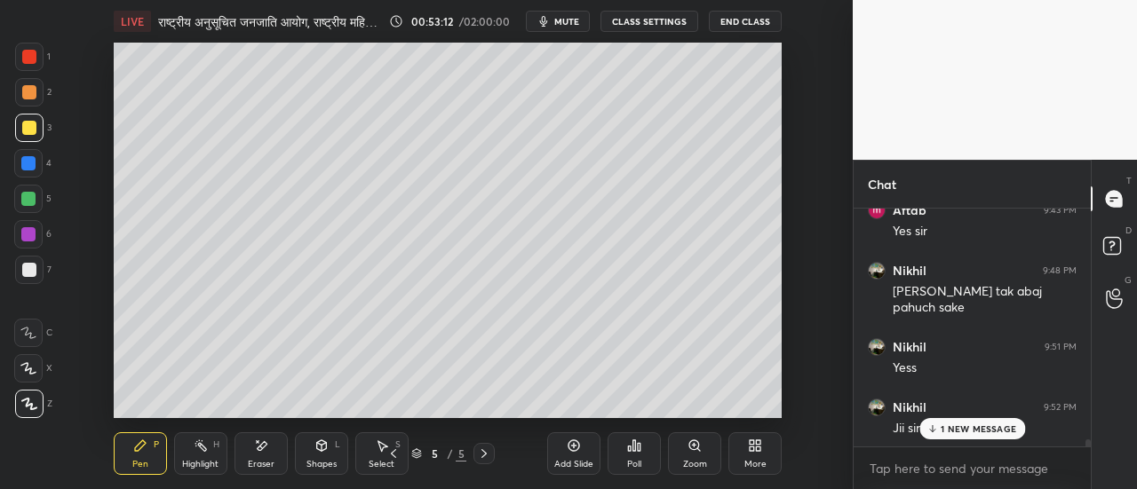
scroll to position [7558, 0]
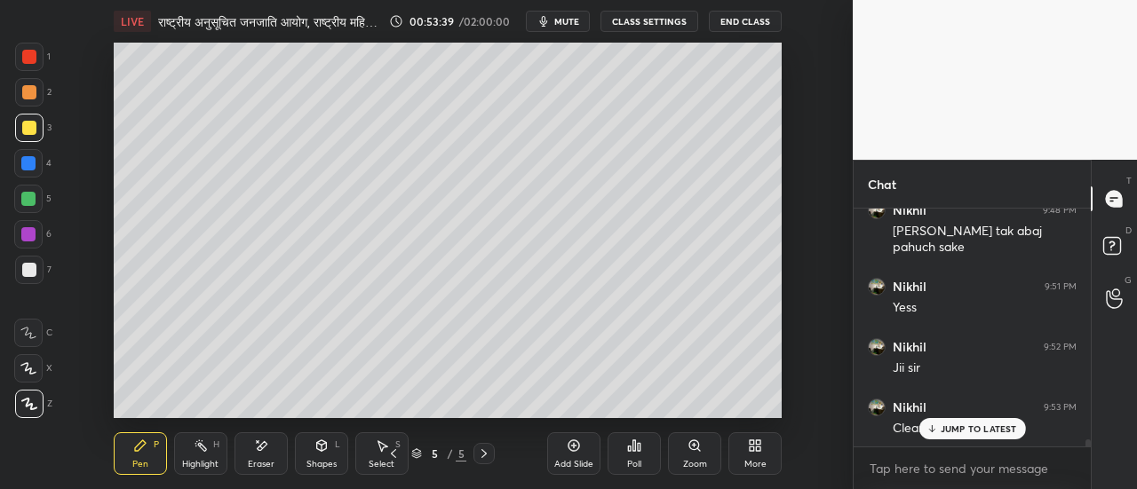
click at [570, 24] on span "mute" at bounding box center [566, 21] width 25 height 12
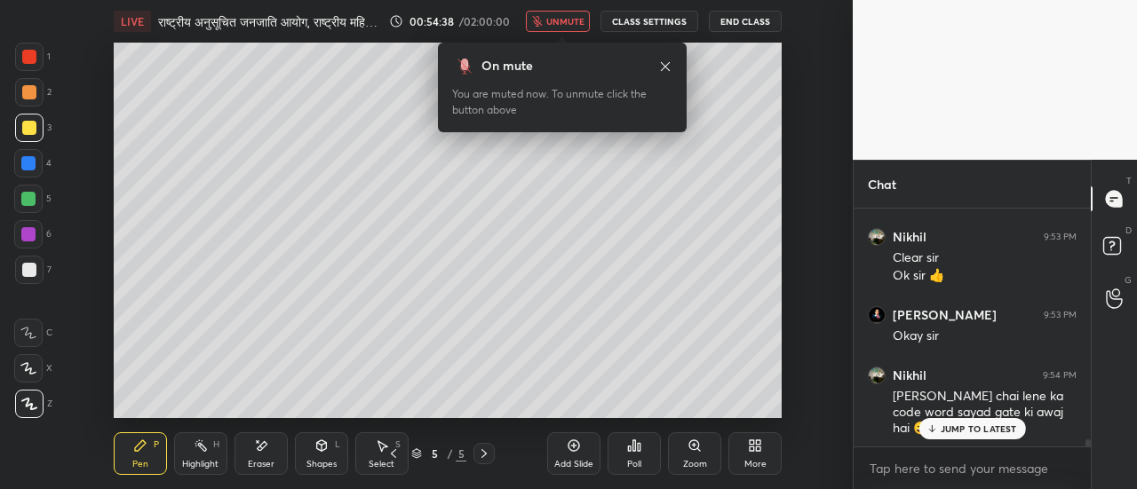
scroll to position [7789, 0]
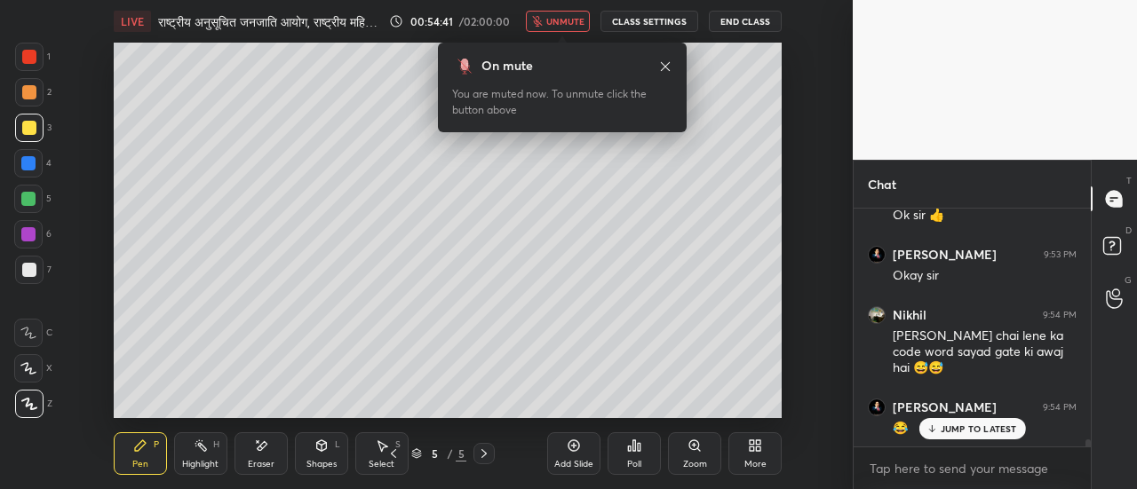
click at [565, 28] on button "unmute" at bounding box center [558, 21] width 64 height 21
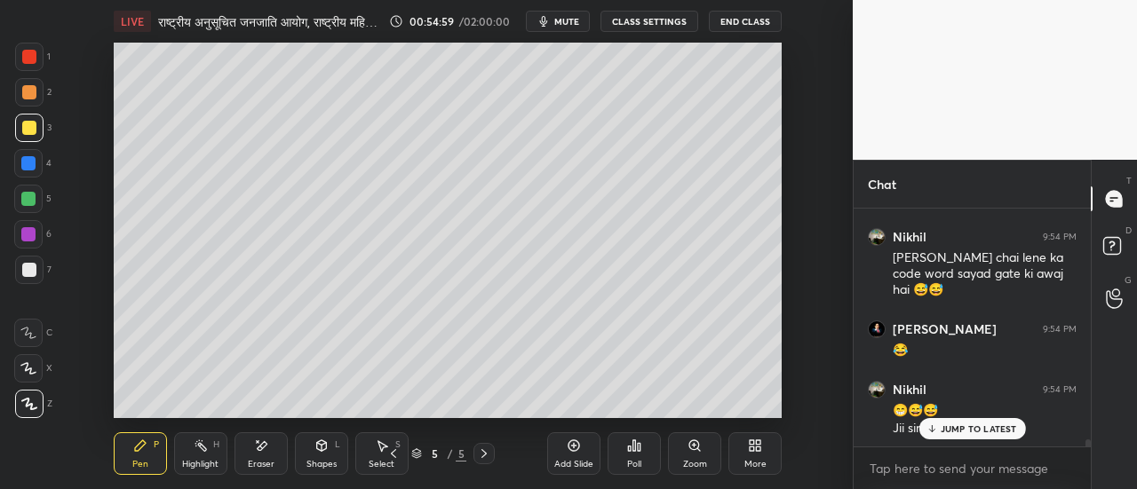
scroll to position [7927, 0]
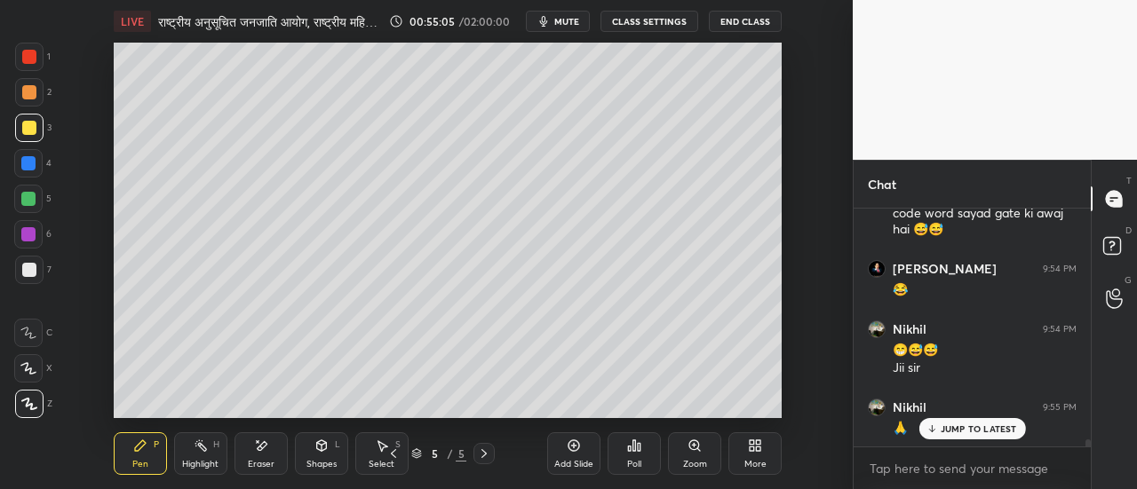
click at [34, 98] on div at bounding box center [29, 92] width 14 height 14
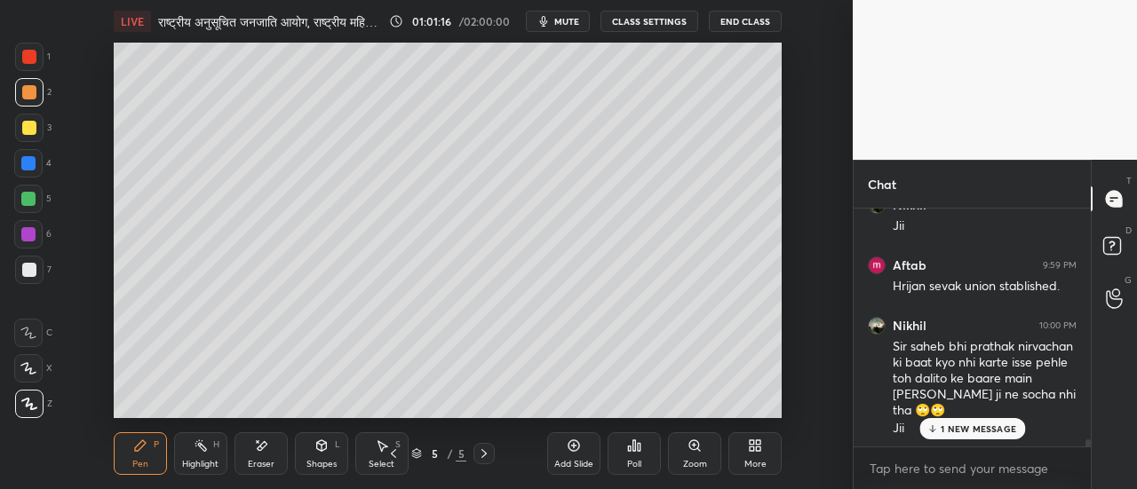
scroll to position [8329, 0]
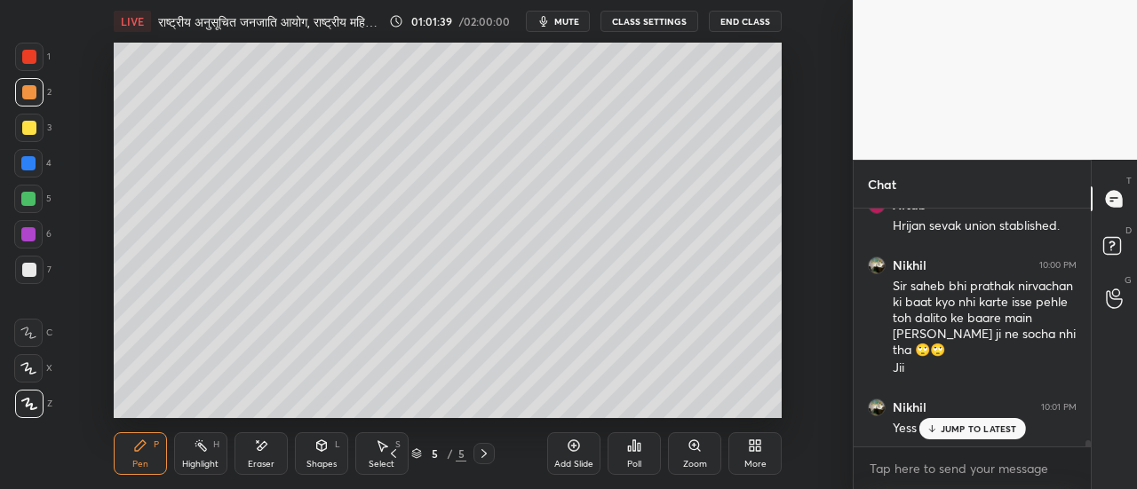
click at [574, 450] on icon at bounding box center [574, 446] width 14 height 14
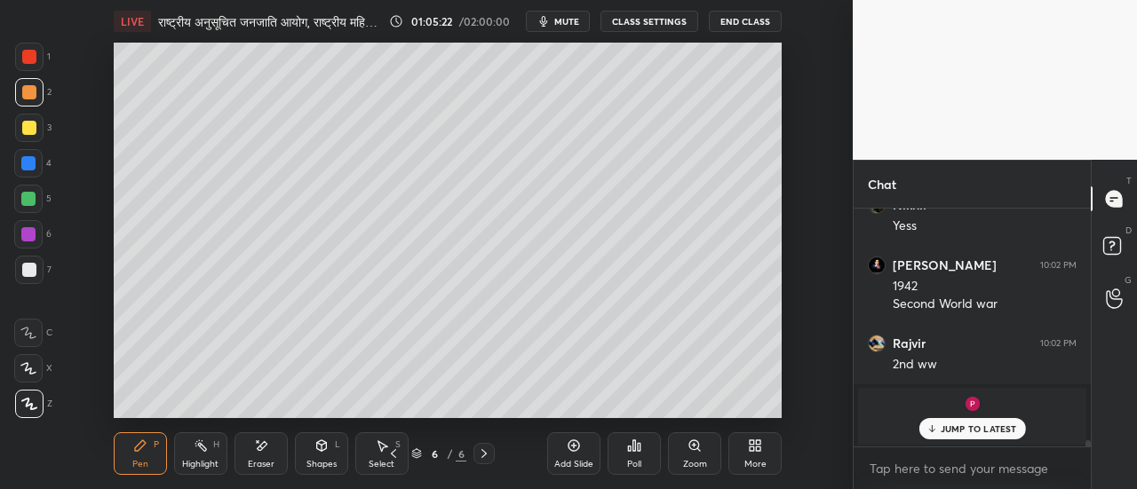
scroll to position [8592, 0]
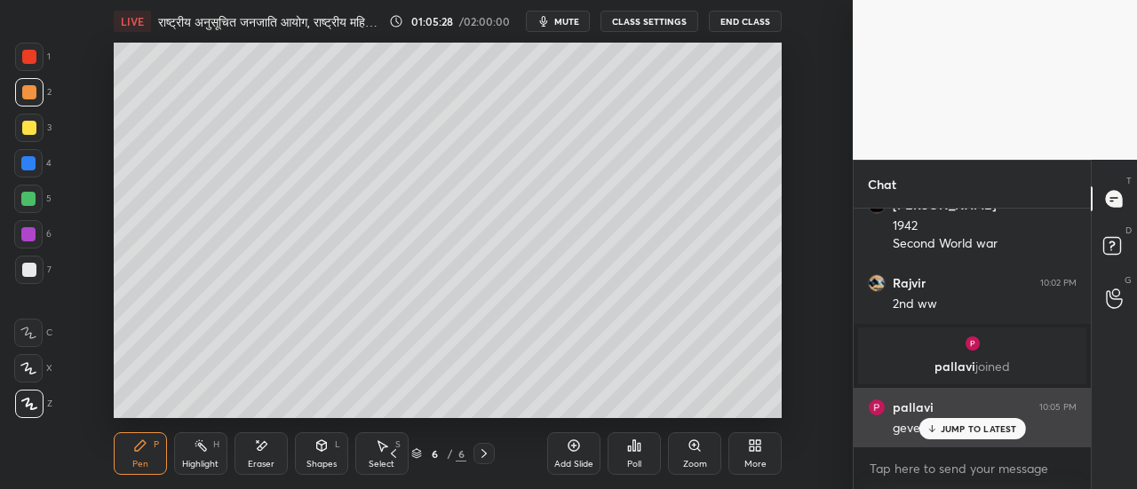
click at [958, 424] on p "JUMP TO LATEST" at bounding box center [979, 429] width 76 height 11
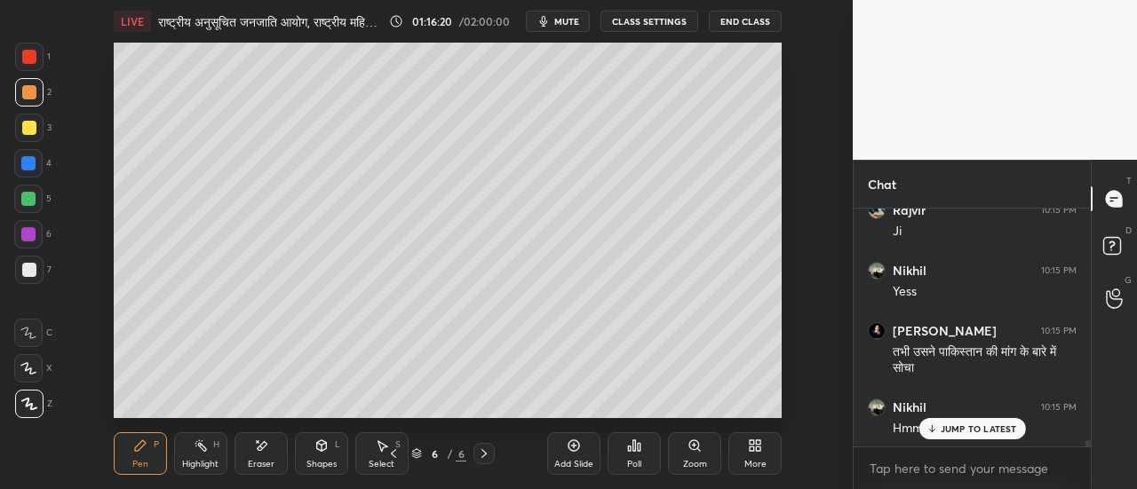
scroll to position [9386, 0]
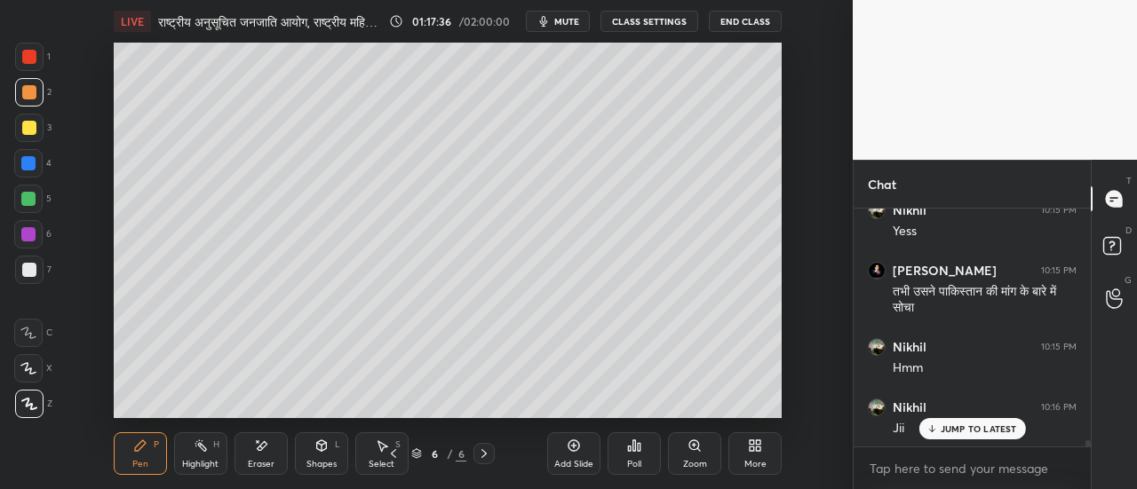
click at [576, 445] on icon at bounding box center [574, 446] width 14 height 14
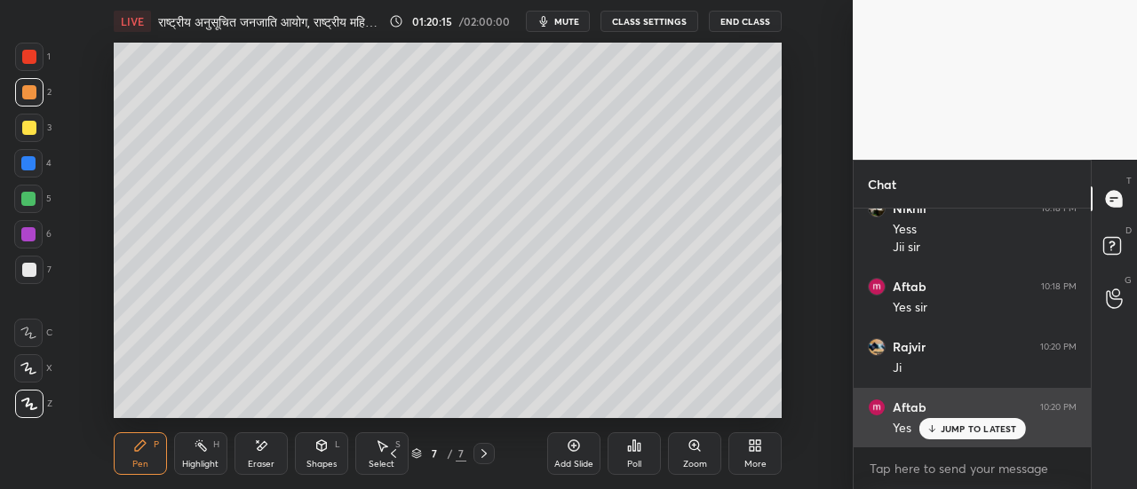
click at [946, 433] on p "JUMP TO LATEST" at bounding box center [979, 429] width 76 height 11
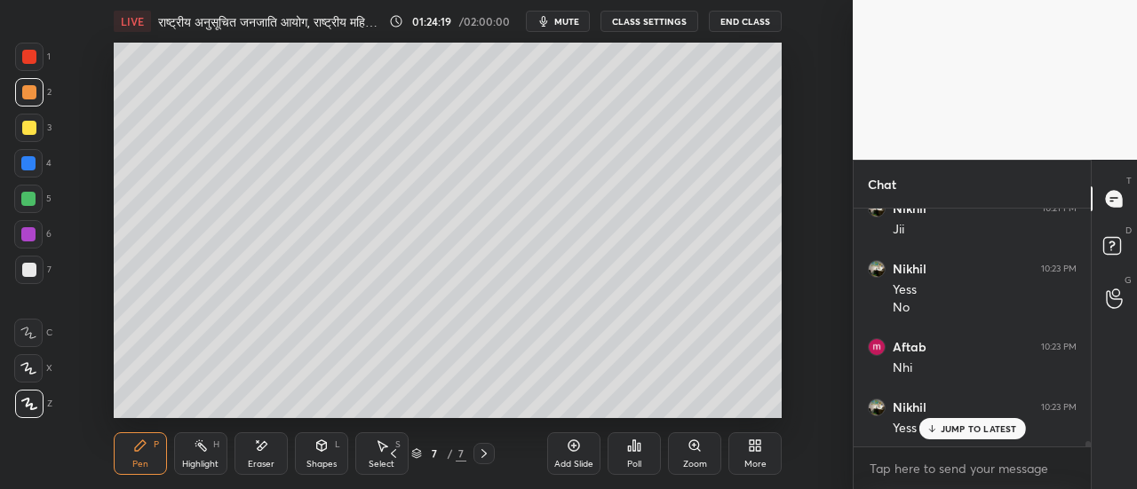
scroll to position [10026, 0]
click at [576, 452] on icon at bounding box center [574, 446] width 14 height 14
click at [34, 135] on div at bounding box center [29, 128] width 28 height 28
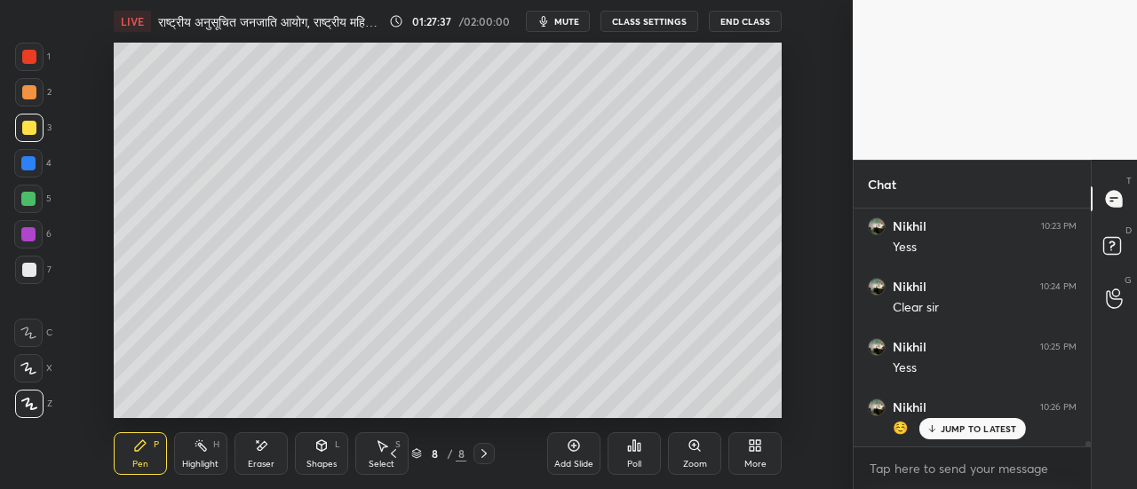
click at [784, 321] on div "Setting up your live class Poll for secs No correct answer Start poll" at bounding box center [448, 231] width 782 height 376
click at [577, 450] on icon at bounding box center [575, 447] width 12 height 12
click at [393, 454] on icon at bounding box center [393, 453] width 5 height 9
click at [483, 456] on icon at bounding box center [484, 454] width 14 height 14
click at [264, 460] on div "Eraser" at bounding box center [261, 464] width 27 height 9
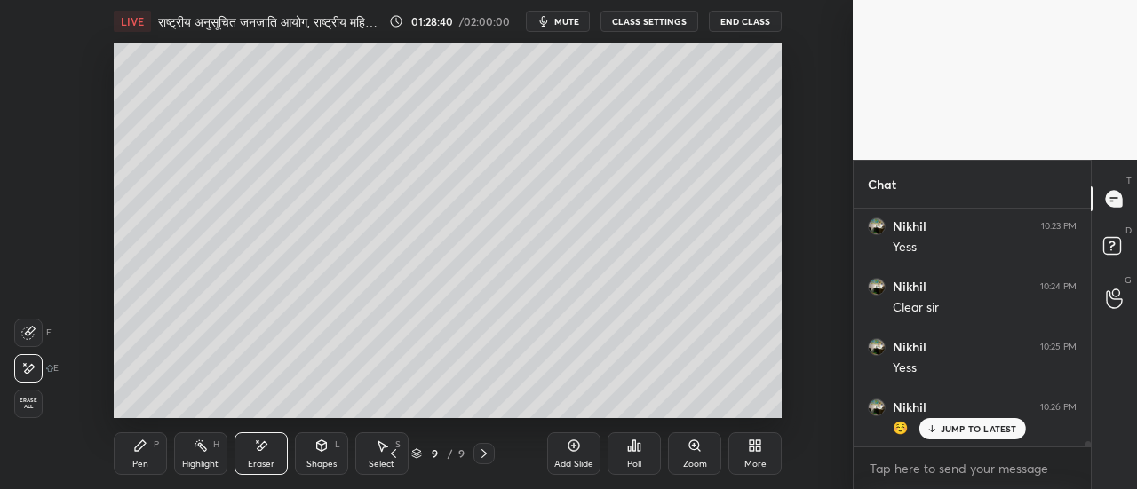
click at [140, 462] on div "Pen" at bounding box center [140, 464] width 16 height 9
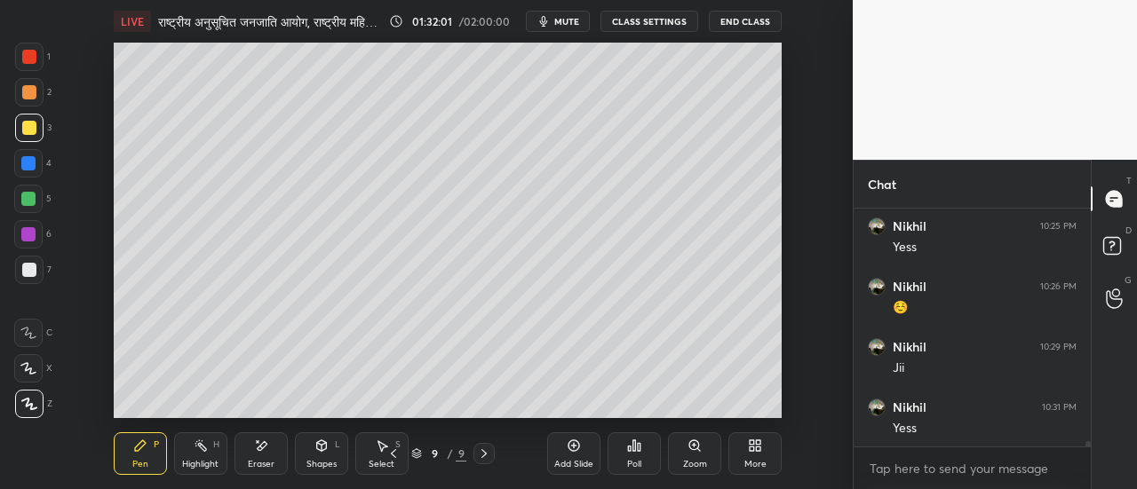
scroll to position [10328, 0]
click at [394, 455] on icon at bounding box center [393, 454] width 14 height 14
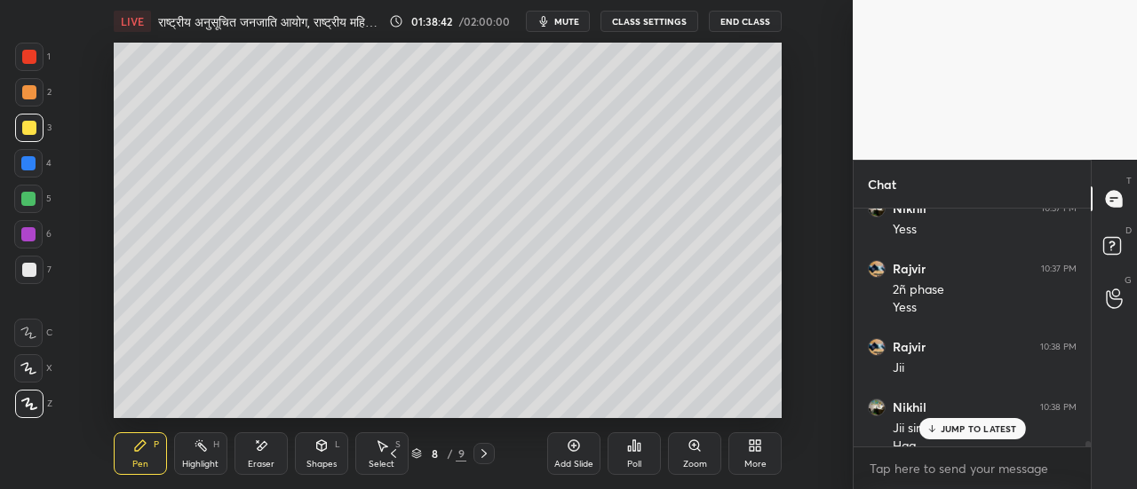
scroll to position [11371, 0]
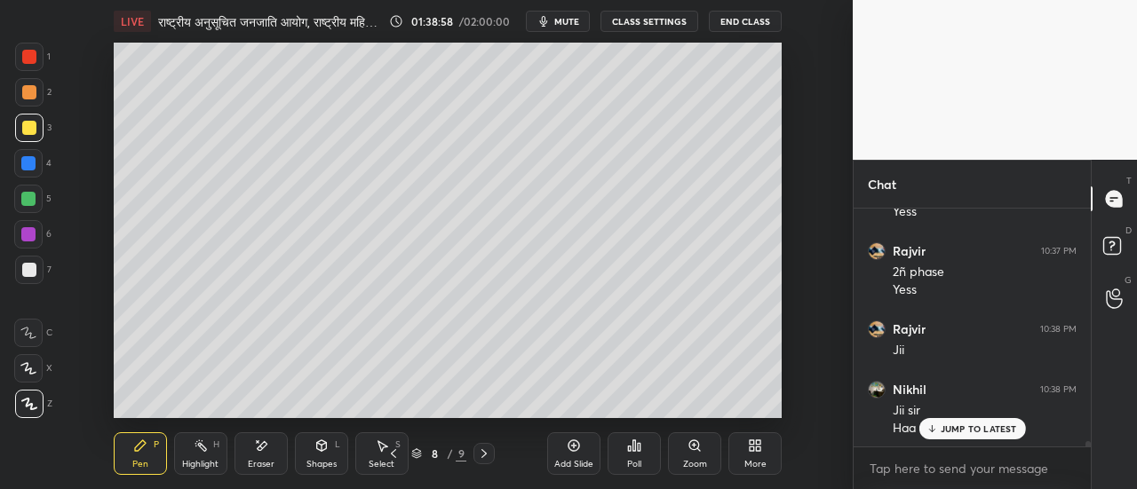
click at [488, 456] on icon at bounding box center [484, 454] width 14 height 14
click at [577, 451] on icon at bounding box center [574, 446] width 14 height 14
click at [259, 473] on div "Eraser" at bounding box center [261, 454] width 53 height 43
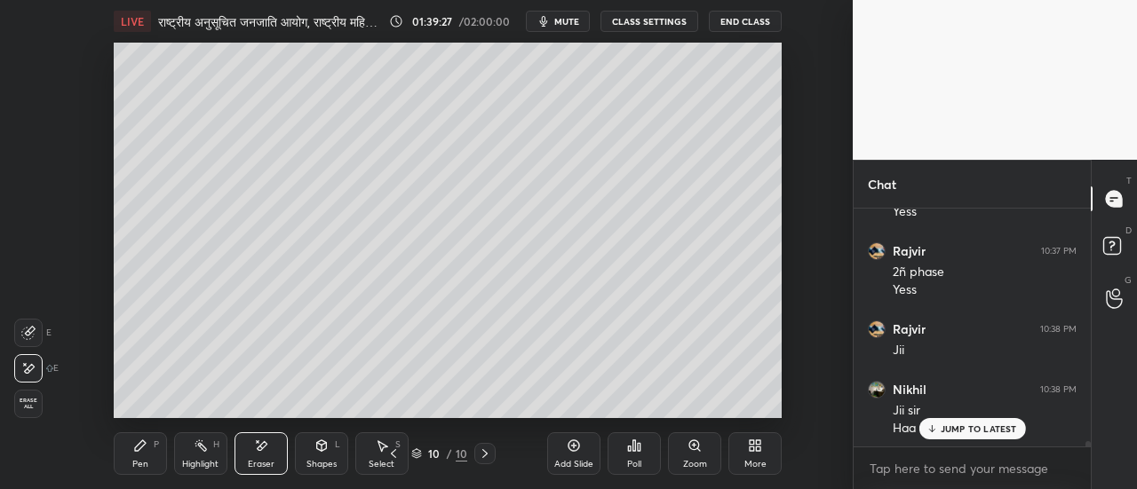
click at [139, 456] on div "Pen P" at bounding box center [140, 454] width 53 height 43
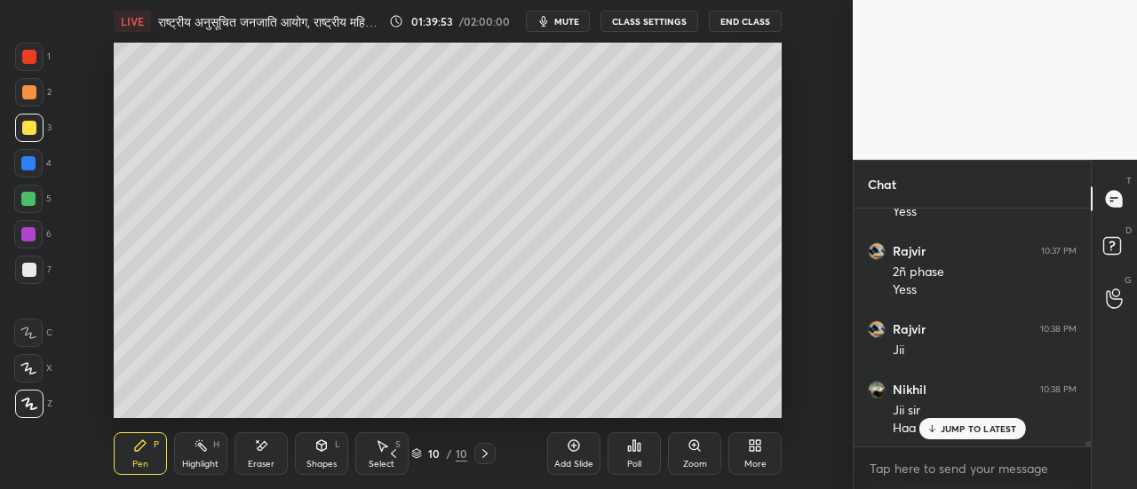
click at [34, 61] on div at bounding box center [29, 57] width 14 height 14
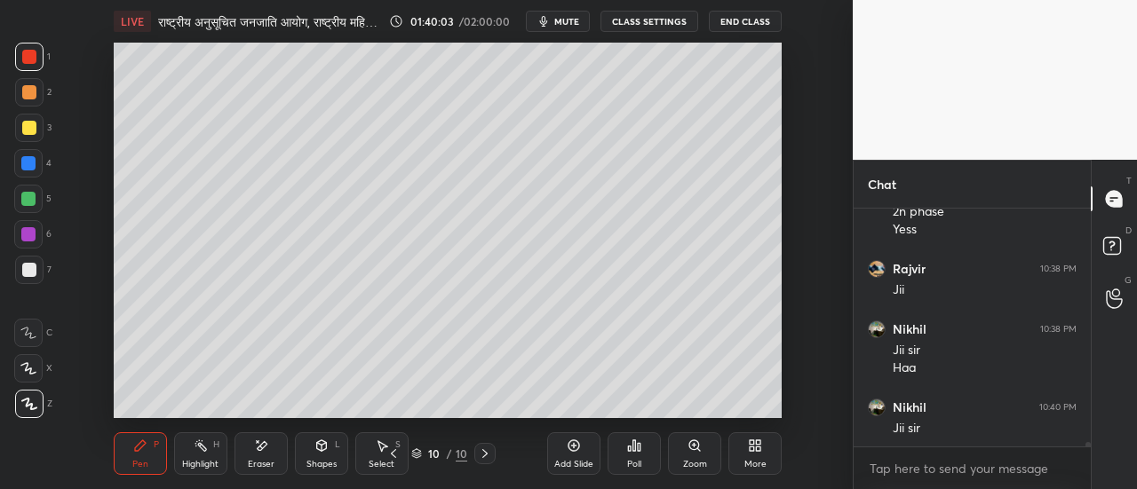
scroll to position [11491, 0]
click at [566, 24] on span "mute" at bounding box center [566, 21] width 25 height 12
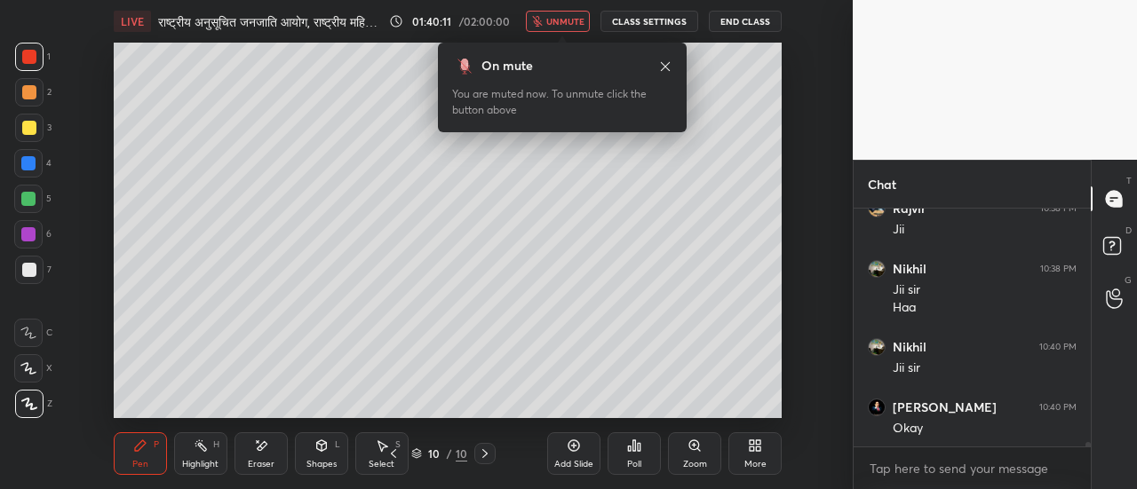
scroll to position [11552, 0]
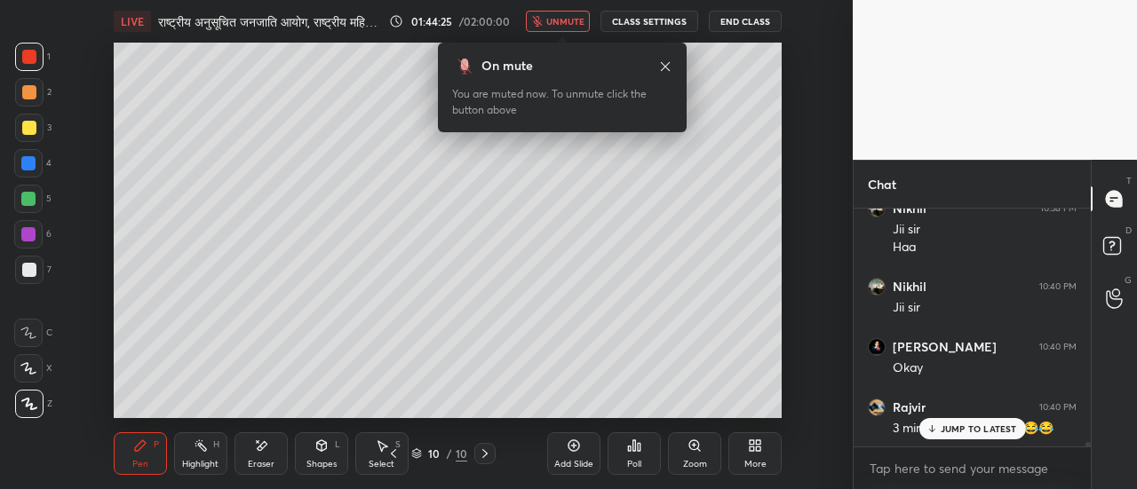
click at [577, 23] on span "unmute" at bounding box center [565, 21] width 38 height 12
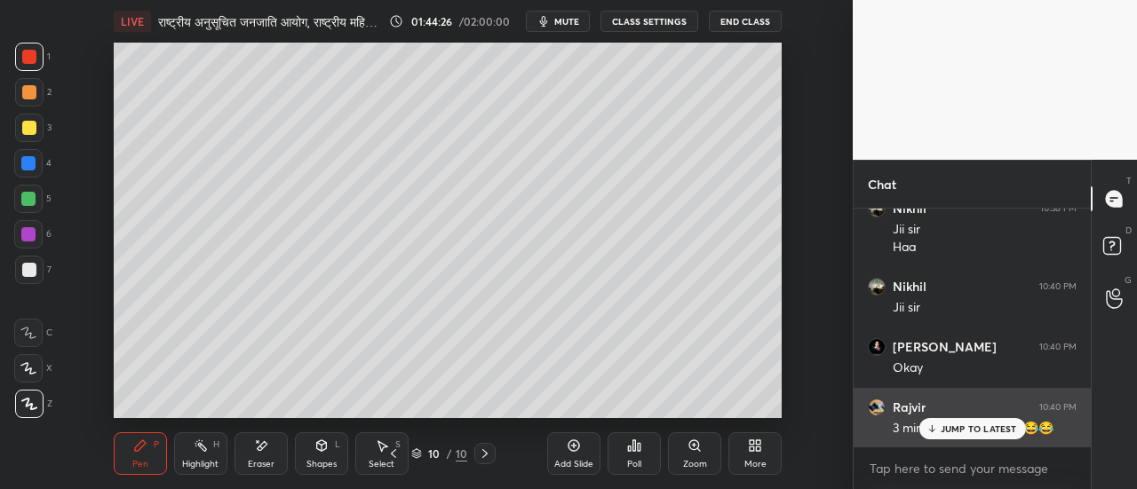
click at [965, 425] on p "JUMP TO LATEST" at bounding box center [979, 429] width 76 height 11
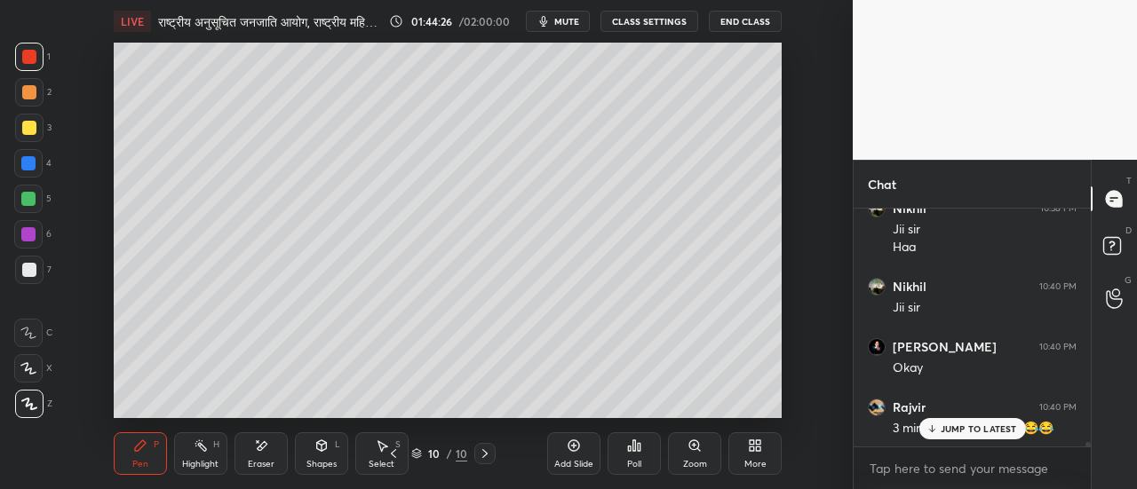
scroll to position [11612, 0]
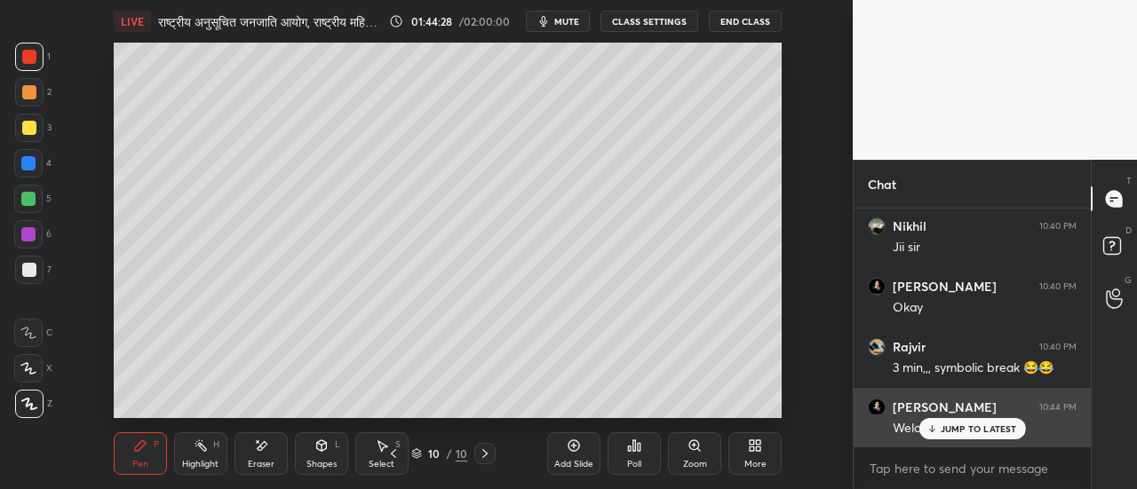
click at [967, 426] on p "JUMP TO LATEST" at bounding box center [979, 429] width 76 height 11
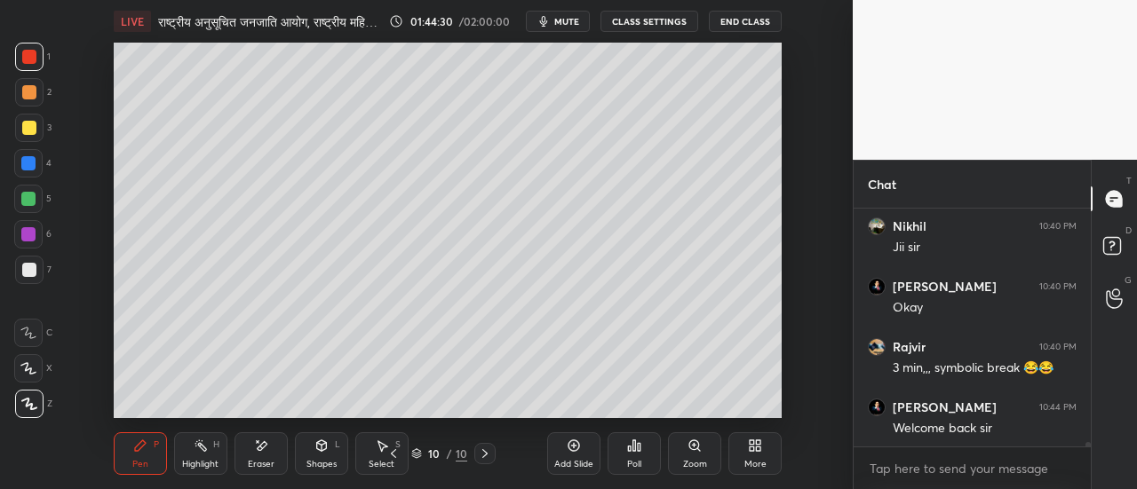
click at [260, 453] on icon at bounding box center [261, 446] width 14 height 15
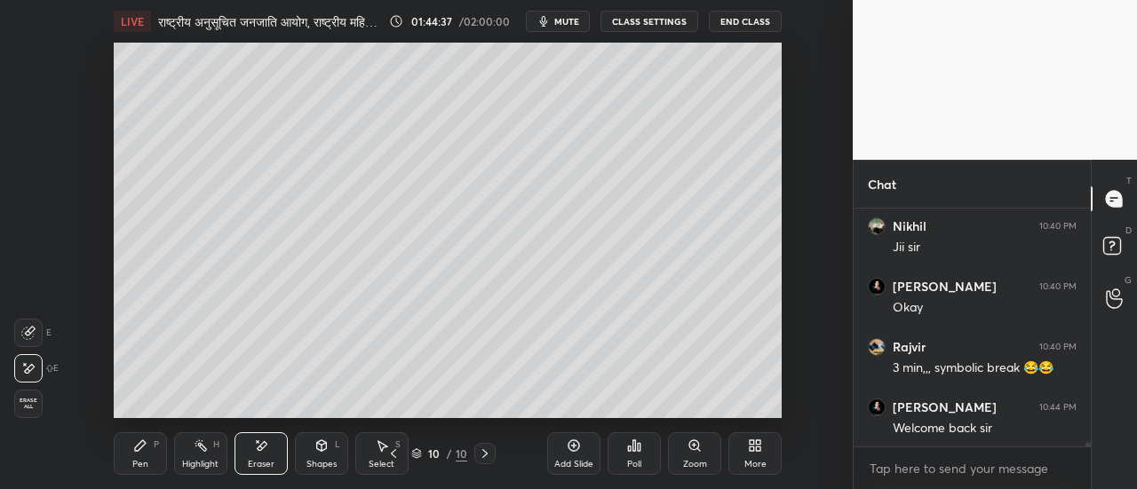
click at [136, 460] on div "Pen" at bounding box center [140, 464] width 16 height 9
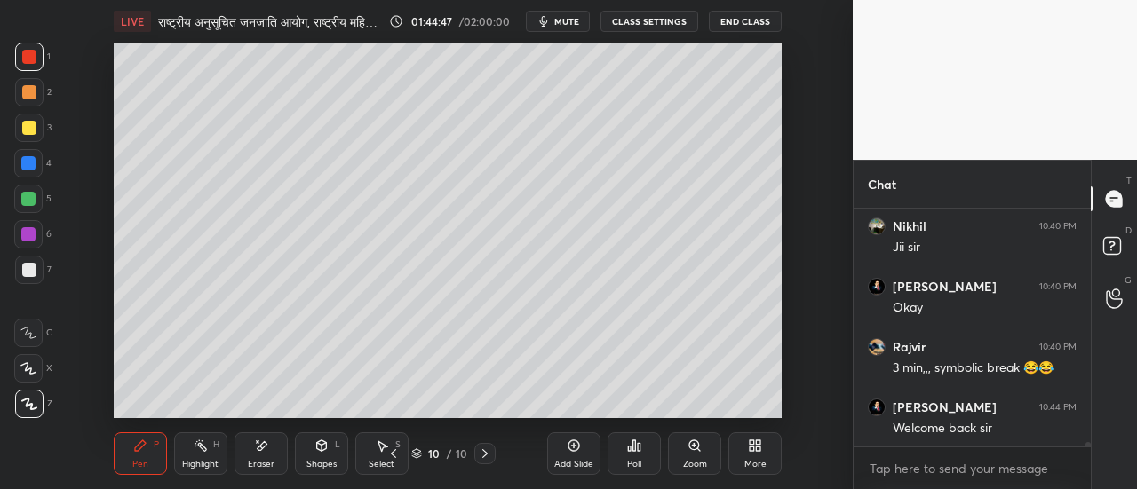
click at [31, 270] on div at bounding box center [29, 270] width 14 height 14
click at [36, 372] on icon at bounding box center [28, 368] width 16 height 12
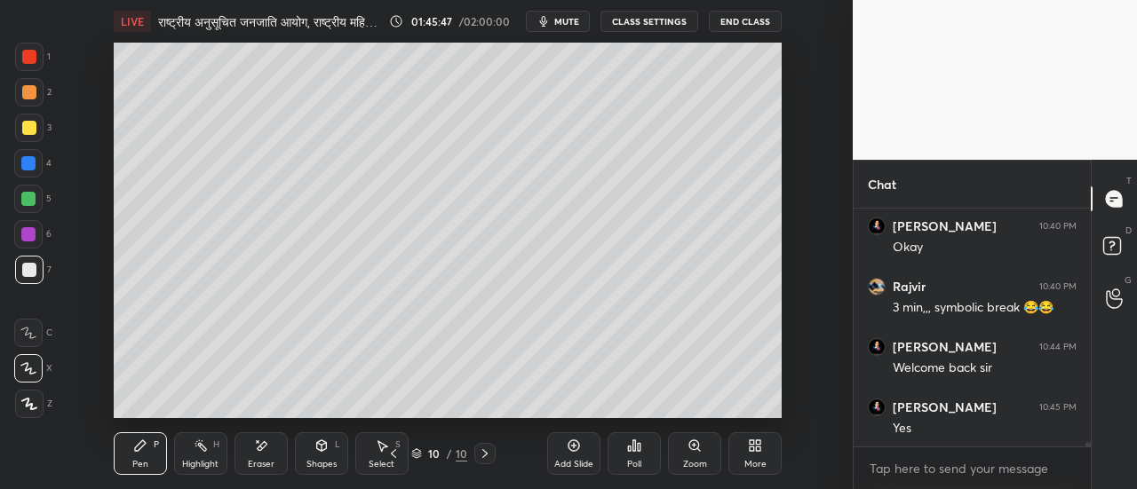
click at [789, 216] on div "Setting up your live class Poll for secs No correct answer Start poll" at bounding box center [448, 231] width 782 height 376
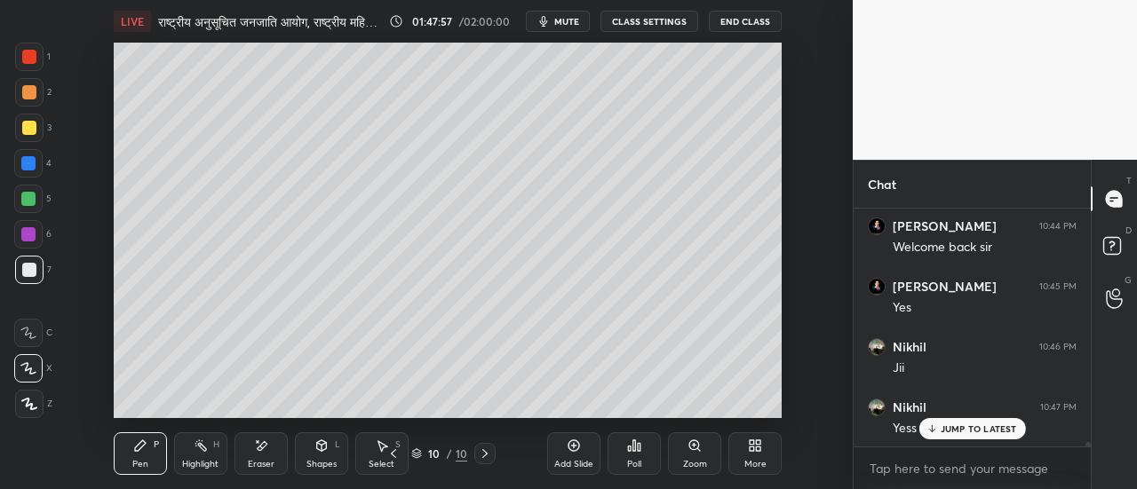
scroll to position [11811, 0]
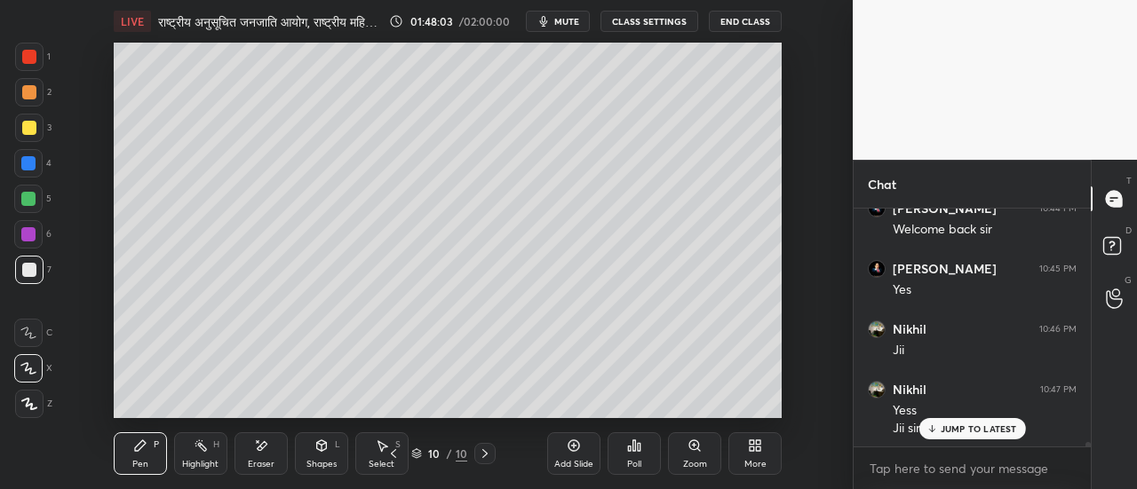
click at [27, 105] on div at bounding box center [29, 92] width 28 height 28
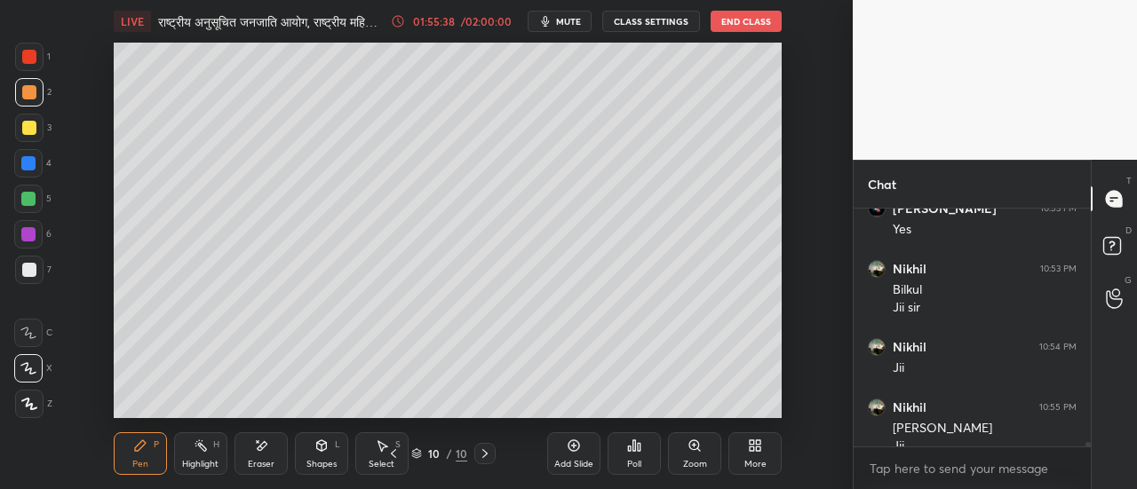
scroll to position [12287, 0]
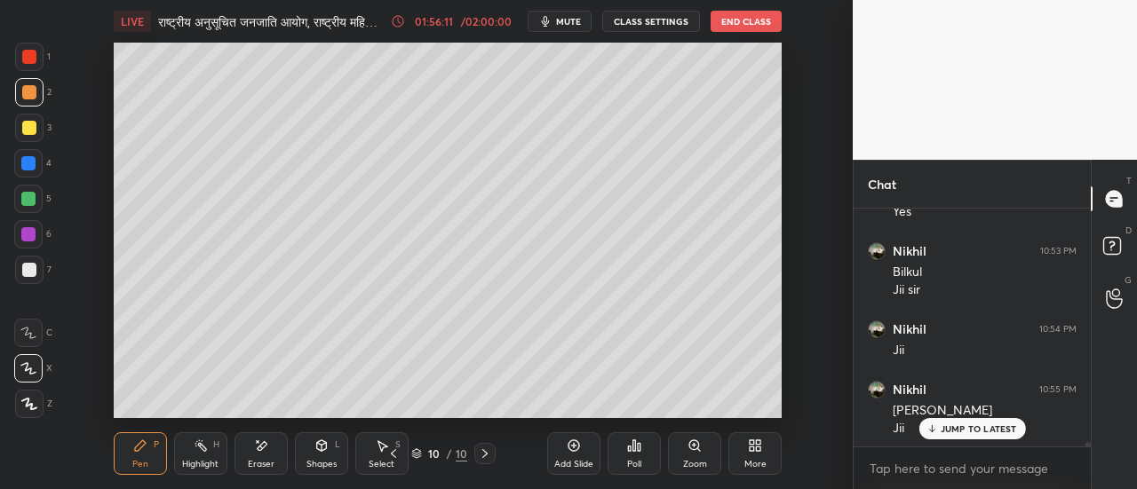
click at [574, 451] on icon at bounding box center [575, 447] width 12 height 12
click at [28, 130] on div at bounding box center [29, 128] width 14 height 14
click at [36, 99] on div at bounding box center [29, 92] width 28 height 28
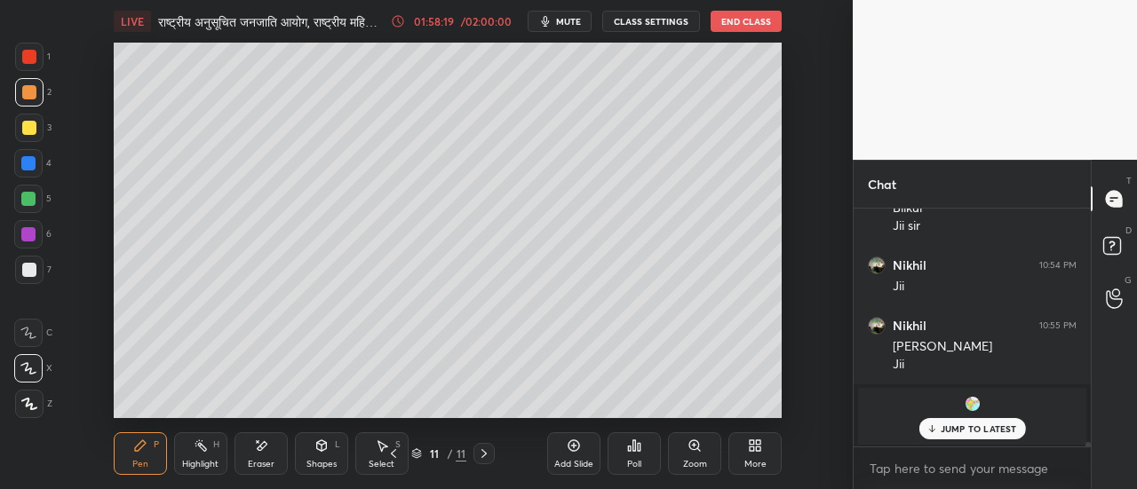
click at [965, 427] on p "JUMP TO LATEST" at bounding box center [979, 429] width 76 height 11
click at [970, 408] on img "grid" at bounding box center [973, 404] width 18 height 18
click at [973, 402] on img "grid" at bounding box center [973, 404] width 18 height 18
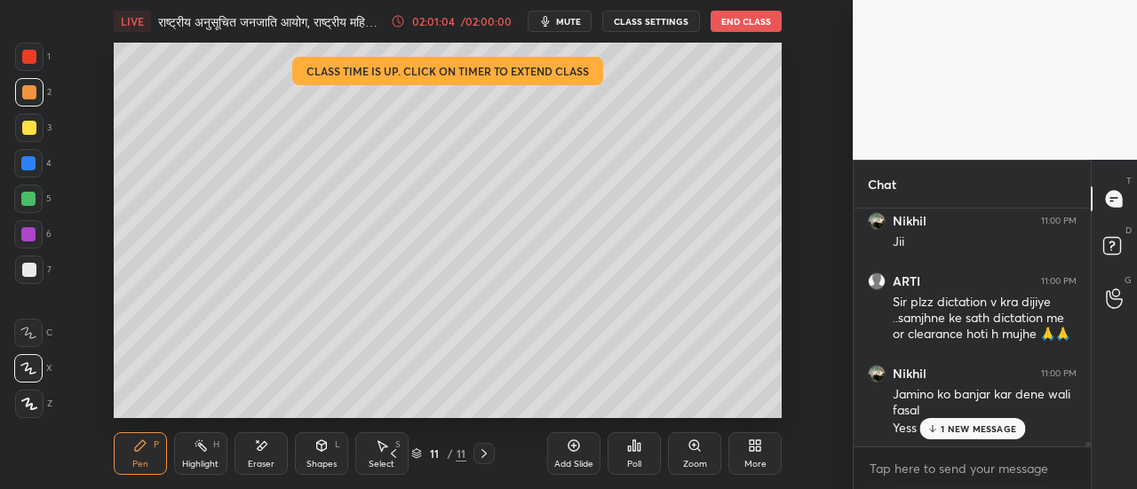
scroll to position [12987, 0]
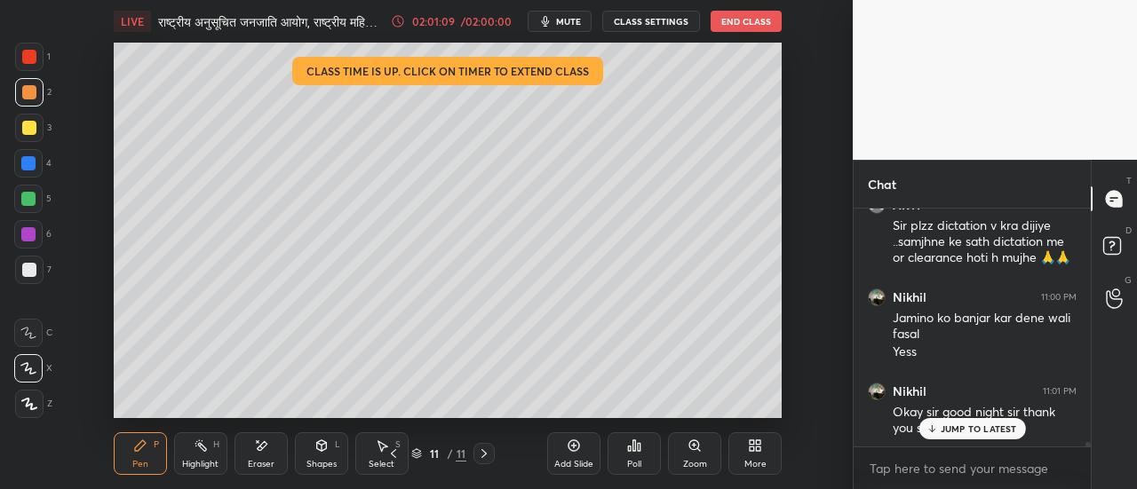
click at [755, 25] on button "End Class" at bounding box center [746, 21] width 71 height 21
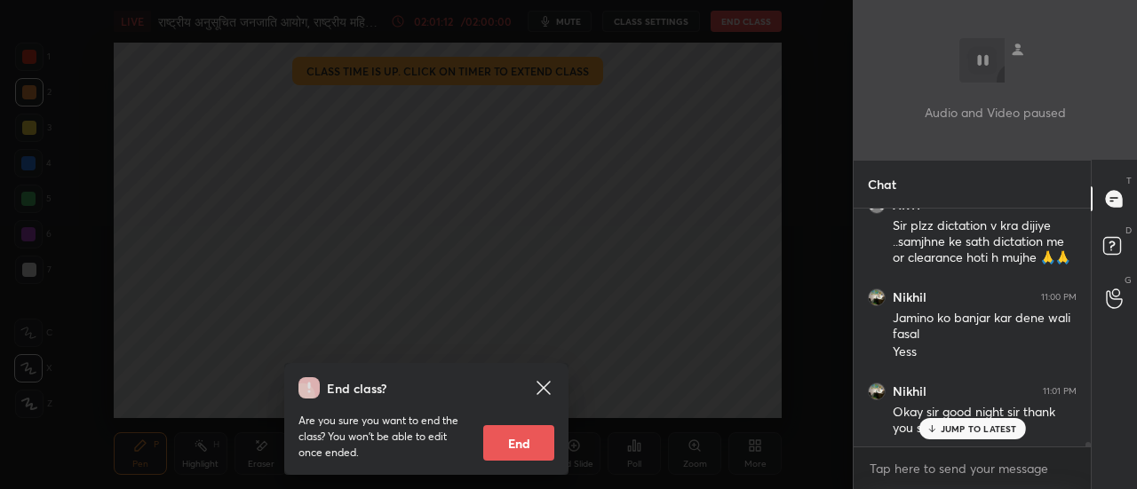
click at [537, 444] on button "End" at bounding box center [518, 444] width 71 height 36
type textarea "x"
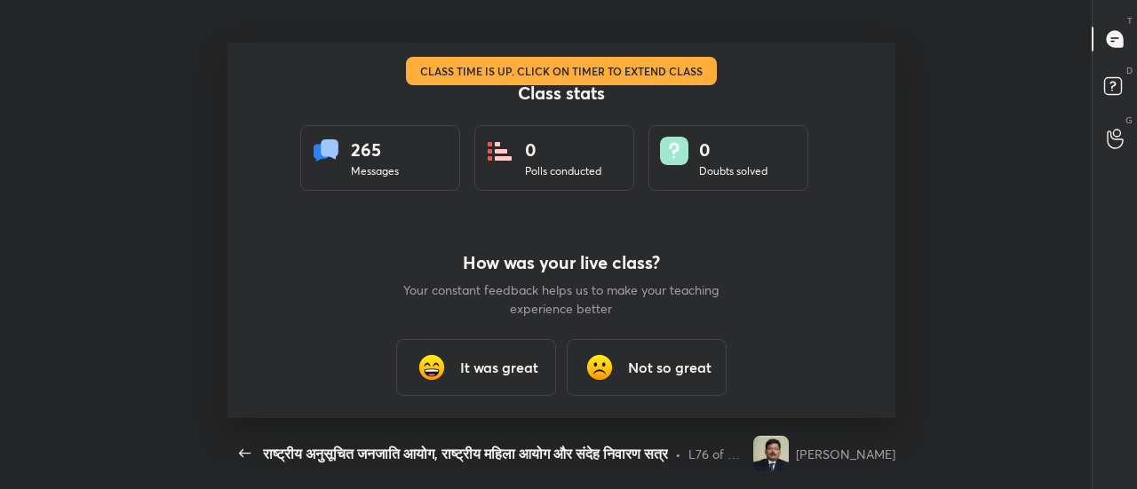
scroll to position [376, 1123]
click at [508, 369] on h3 "It was great" at bounding box center [499, 367] width 78 height 21
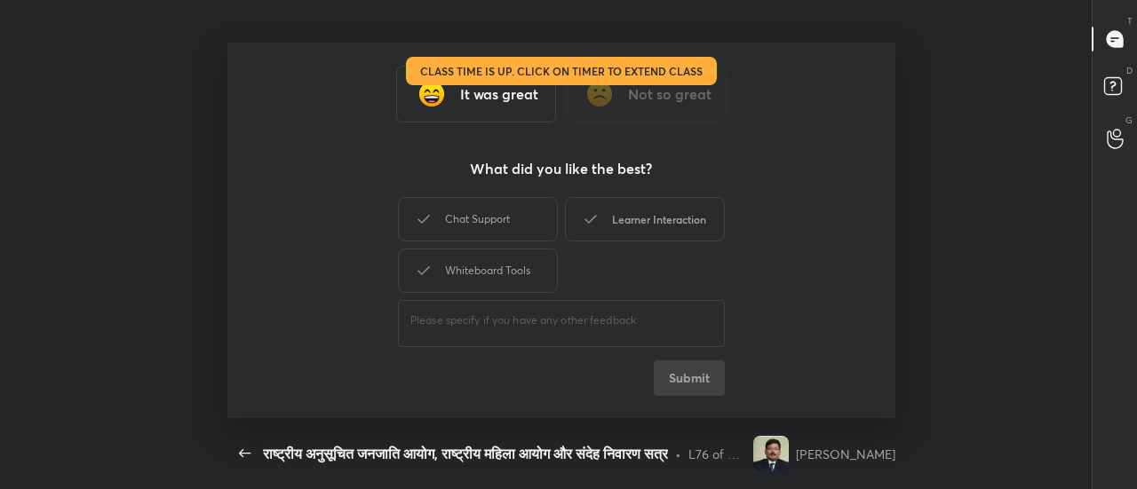
click at [502, 227] on div "Chat Support" at bounding box center [478, 219] width 160 height 44
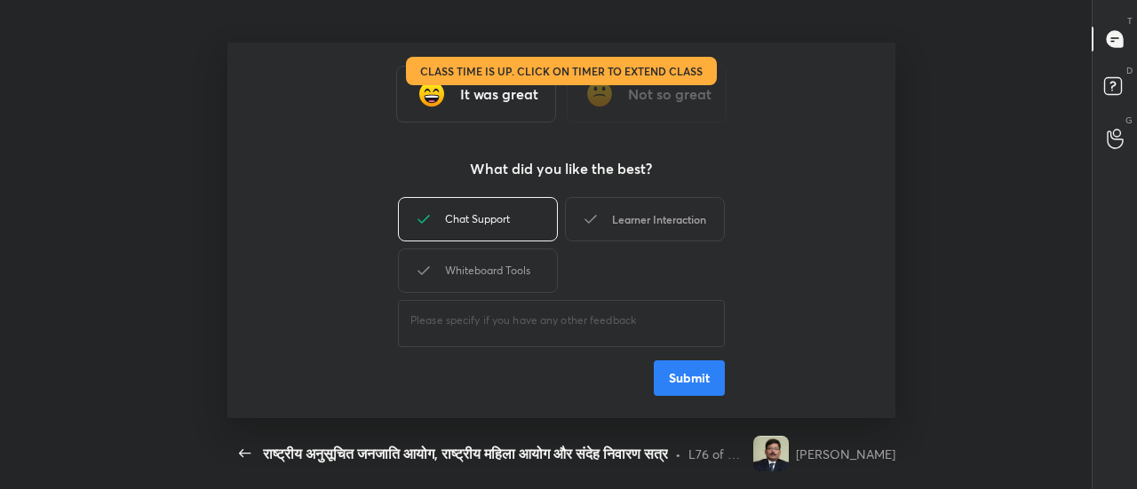
click at [634, 226] on div "Learner Interaction" at bounding box center [645, 219] width 160 height 44
click at [500, 282] on div "Whiteboard Tools" at bounding box center [478, 271] width 160 height 44
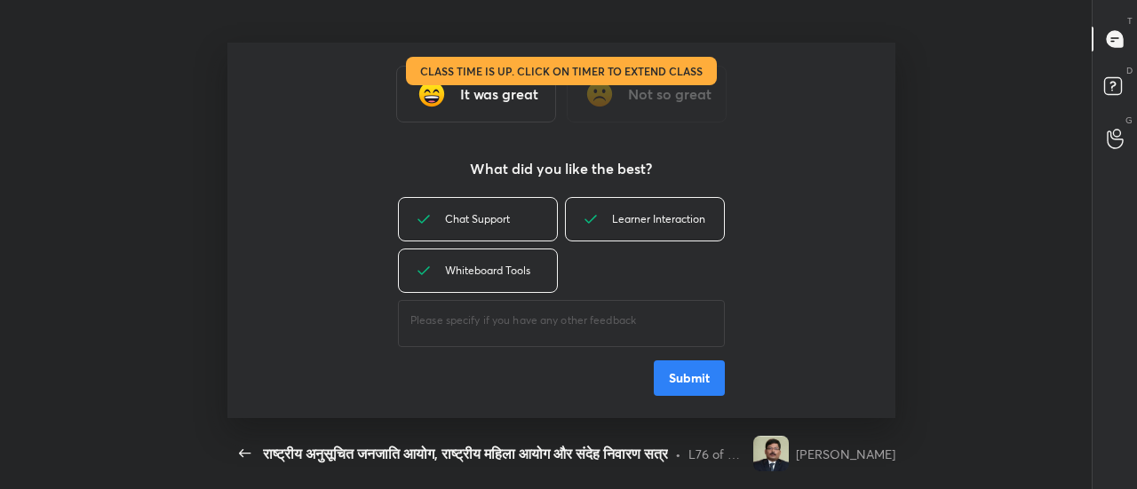
click at [704, 385] on button "Submit" at bounding box center [689, 379] width 71 height 36
